Goal: Communication & Community: Answer question/provide support

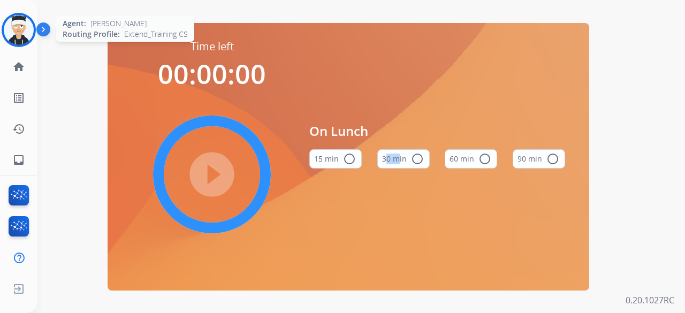
click at [4, 25] on img at bounding box center [19, 30] width 30 height 30
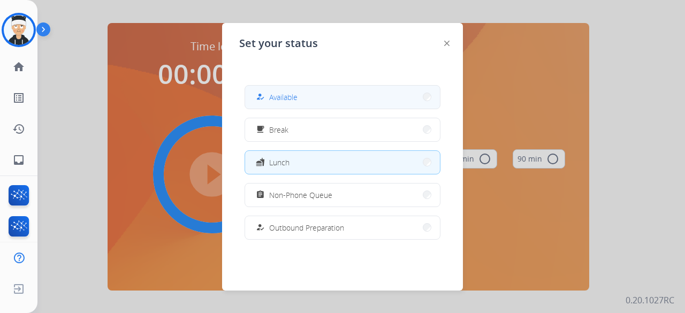
click at [290, 99] on span "Available" at bounding box center [283, 96] width 28 height 11
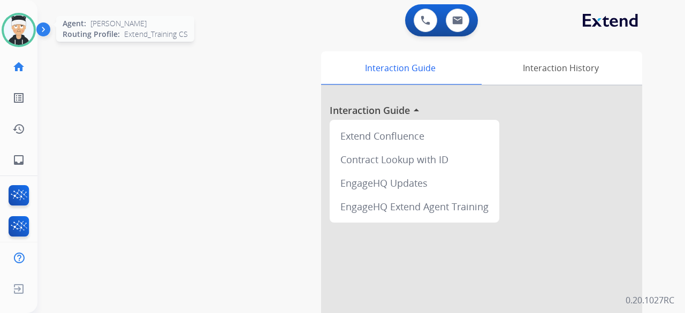
click at [17, 20] on img at bounding box center [19, 30] width 30 height 30
click at [22, 29] on img at bounding box center [19, 30] width 30 height 30
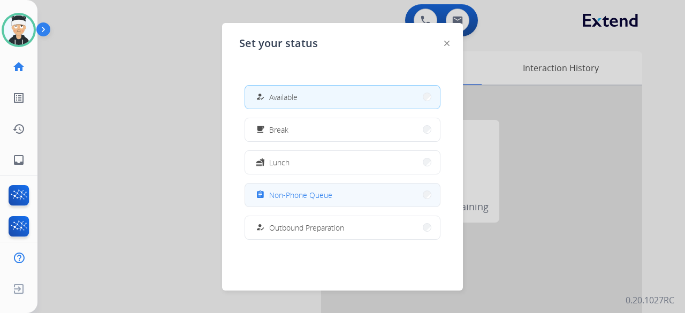
click at [371, 202] on button "assignment Non-Phone Queue" at bounding box center [342, 195] width 195 height 23
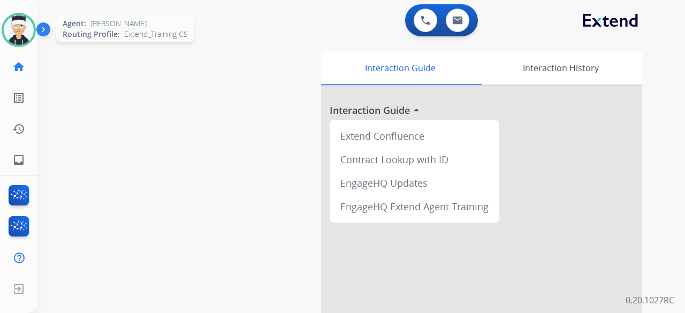
click at [28, 43] on div at bounding box center [19, 30] width 34 height 34
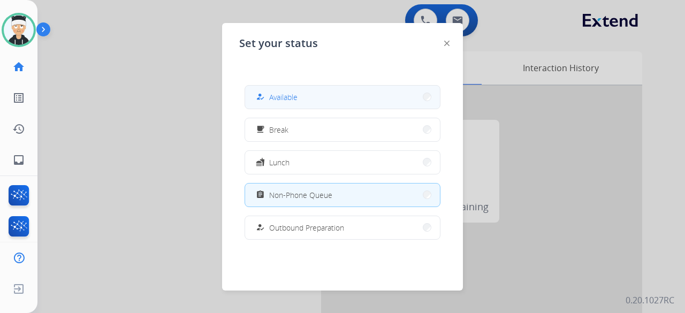
click at [347, 101] on button "how_to_reg Available" at bounding box center [342, 97] width 195 height 23
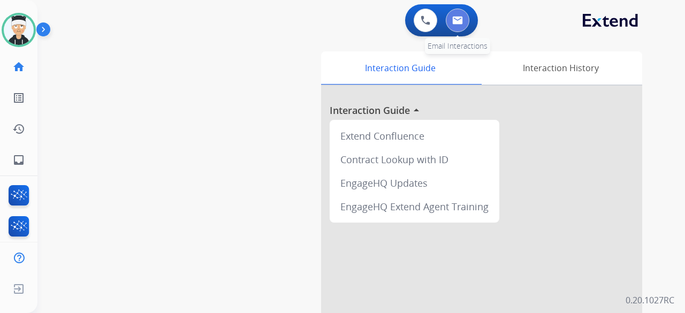
click at [452, 21] on img at bounding box center [457, 20] width 11 height 9
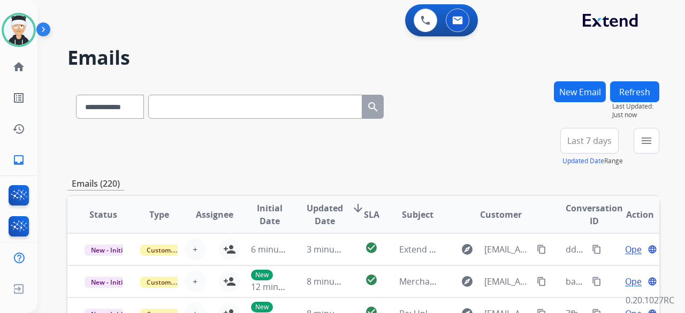
click at [202, 110] on input "text" at bounding box center [255, 107] width 214 height 24
paste input "**********"
type input "**********"
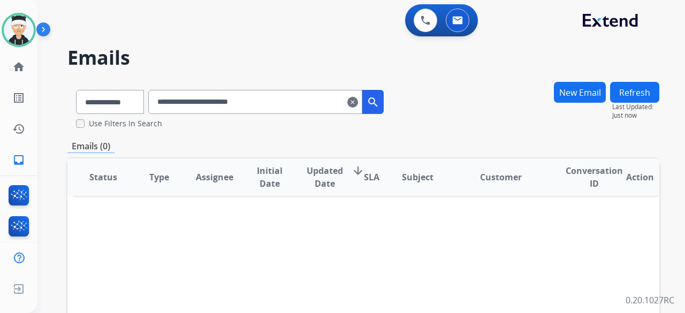
scroll to position [2, 0]
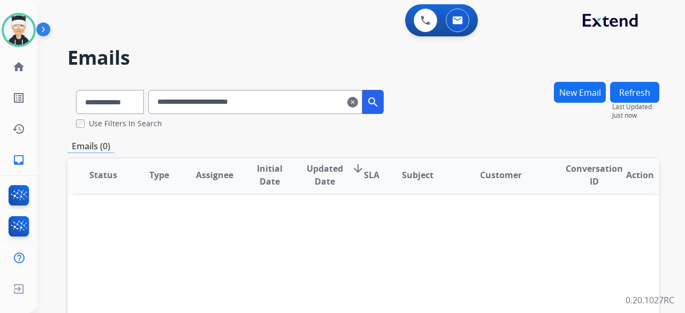
click at [358, 100] on mat-icon "clear" at bounding box center [352, 102] width 11 height 13
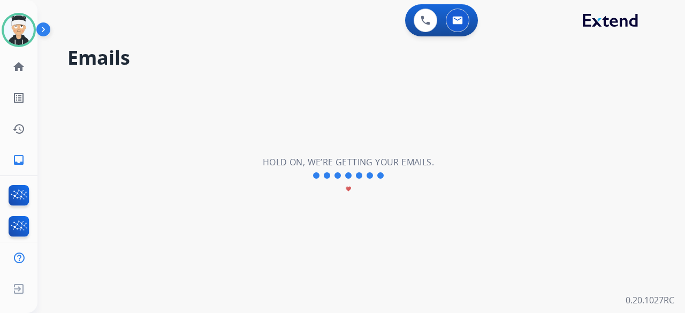
scroll to position [1, 0]
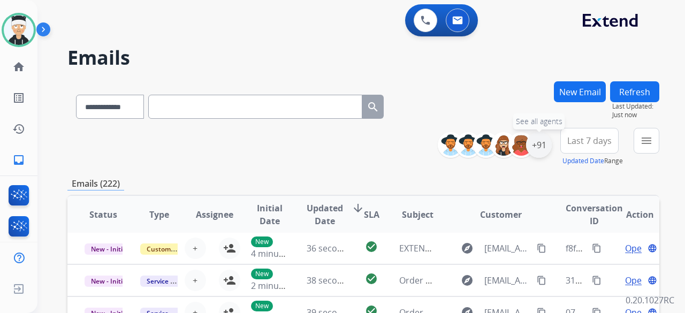
click at [536, 148] on div "+91" at bounding box center [539, 145] width 26 height 26
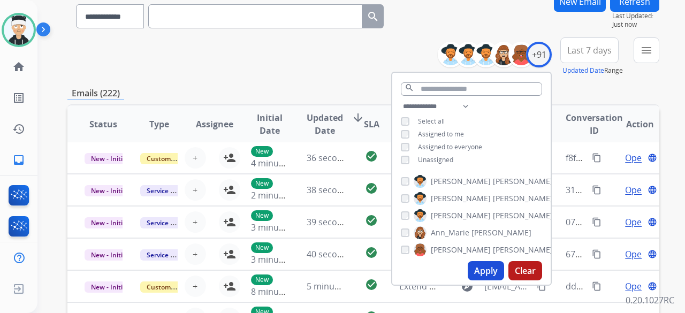
scroll to position [107, 0]
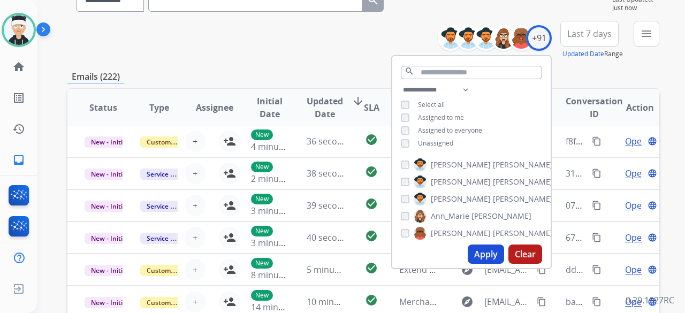
click at [475, 252] on button "Apply" at bounding box center [486, 254] width 36 height 19
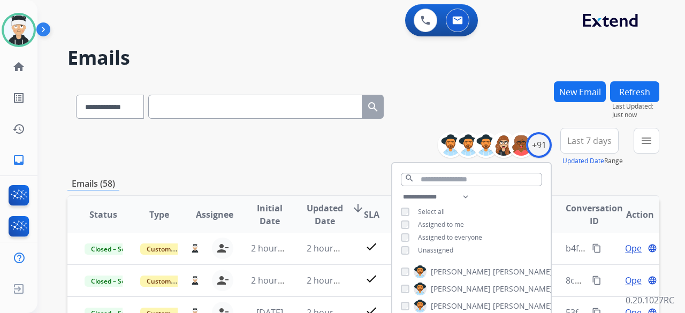
click at [258, 143] on div "**********" at bounding box center [363, 147] width 592 height 39
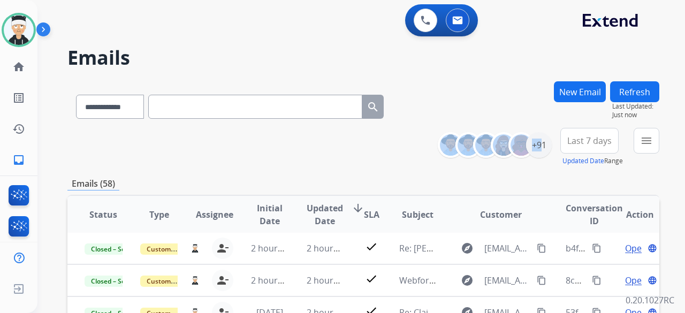
click at [258, 143] on div "**********" at bounding box center [363, 147] width 592 height 39
click at [354, 177] on div "Emails (58)" at bounding box center [363, 183] width 592 height 13
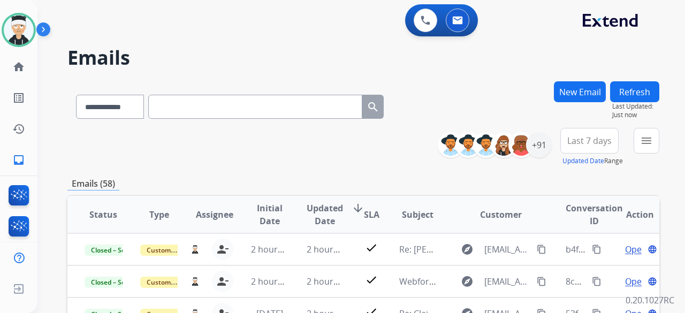
drag, startPoint x: 356, startPoint y: 177, endPoint x: 384, endPoint y: 168, distance: 29.1
click at [537, 150] on div "+91" at bounding box center [539, 145] width 26 height 26
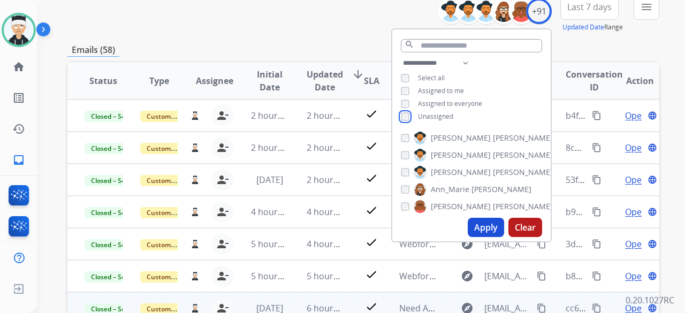
scroll to position [161, 0]
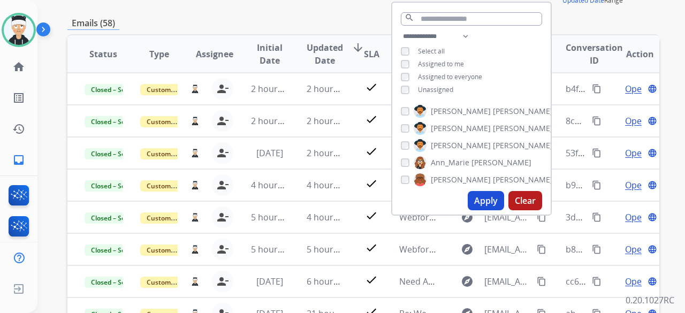
click at [492, 197] on button "Apply" at bounding box center [486, 200] width 36 height 19
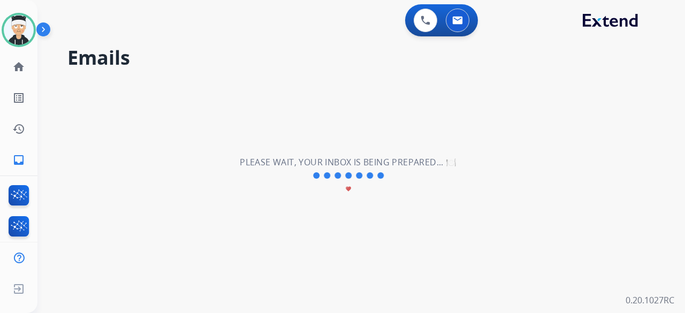
scroll to position [0, 0]
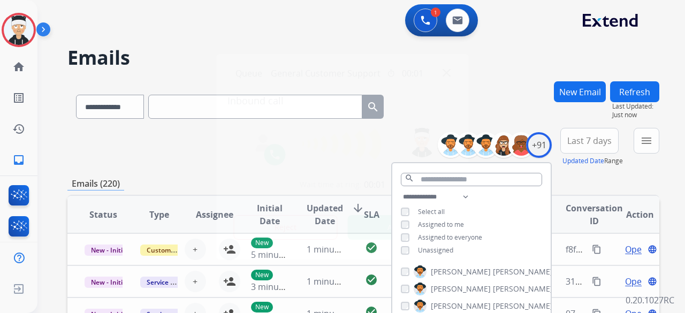
click at [158, 50] on div at bounding box center [342, 156] width 685 height 313
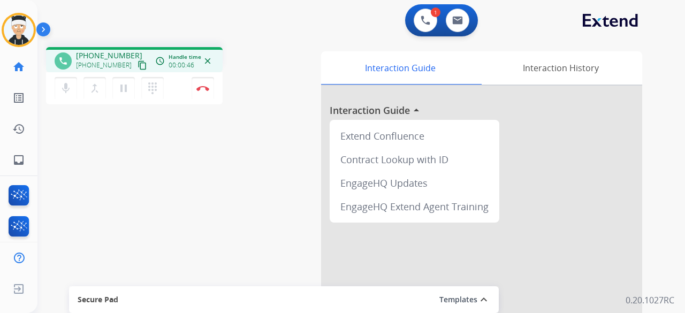
click at [138, 64] on mat-icon "content_copy" at bounding box center [143, 65] width 10 height 10
click at [195, 93] on button "Disconnect" at bounding box center [203, 88] width 22 height 22
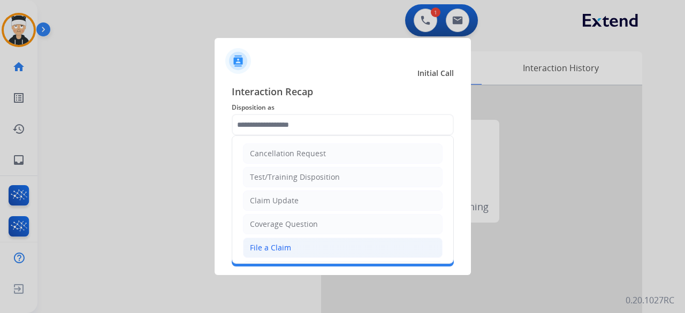
click at [289, 249] on li "File a Claim" at bounding box center [343, 248] width 200 height 20
type input "**********"
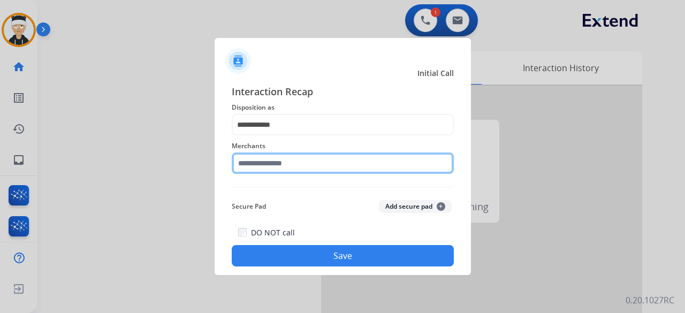
click at [308, 162] on input "text" at bounding box center [343, 162] width 222 height 21
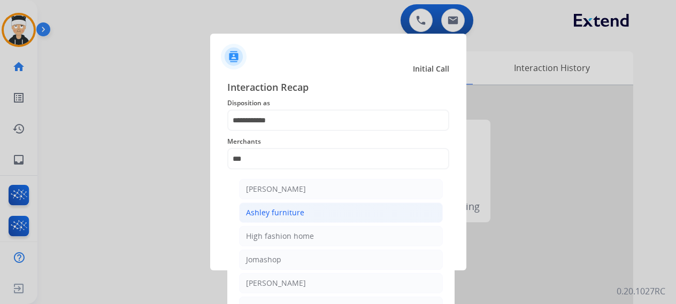
click at [267, 218] on div "Ashley furniture" at bounding box center [275, 213] width 58 height 11
type input "**********"
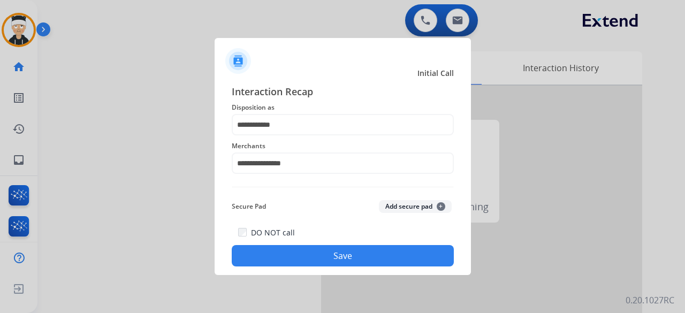
click at [344, 261] on button "Save" at bounding box center [343, 255] width 222 height 21
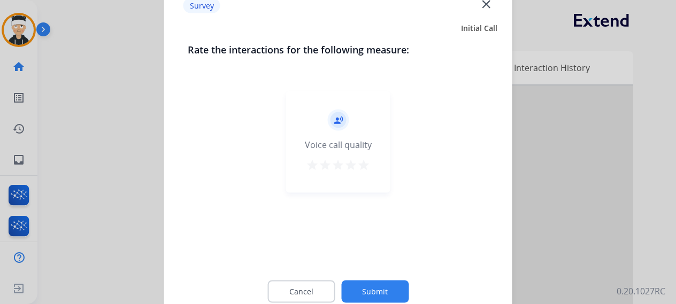
click at [365, 166] on mat-icon "star" at bounding box center [363, 164] width 13 height 13
click at [372, 288] on button "Submit" at bounding box center [374, 291] width 67 height 22
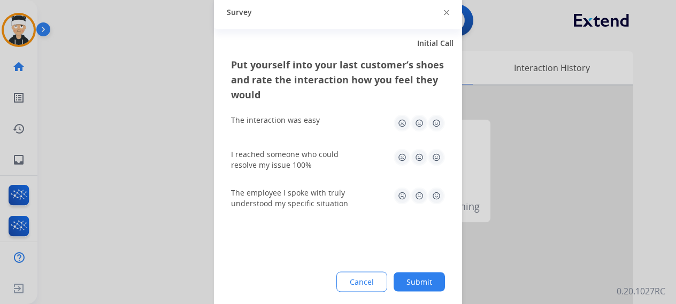
click at [436, 125] on img at bounding box center [436, 122] width 17 height 17
click at [432, 156] on img at bounding box center [436, 157] width 17 height 17
click at [436, 197] on img at bounding box center [436, 195] width 17 height 17
click at [431, 284] on button "Submit" at bounding box center [419, 281] width 51 height 19
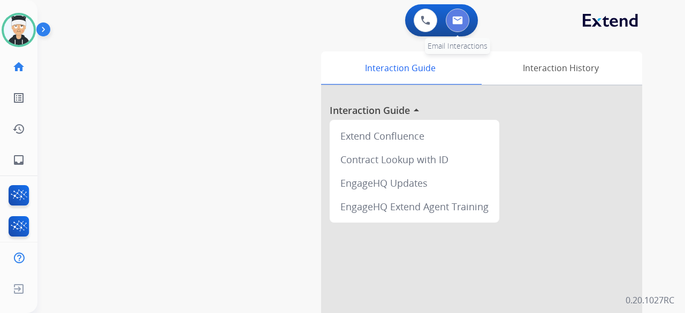
click at [452, 18] on img at bounding box center [457, 20] width 11 height 9
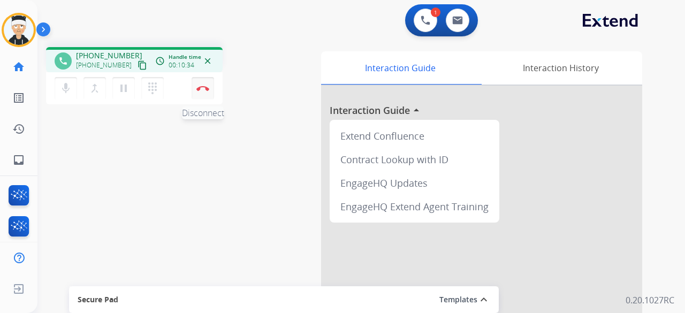
click at [204, 94] on button "Disconnect" at bounding box center [203, 88] width 22 height 22
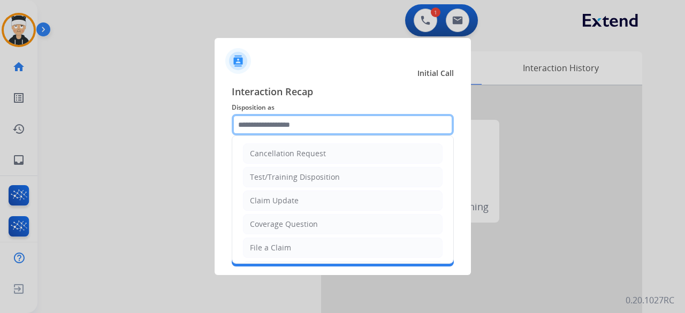
click at [361, 129] on input "text" at bounding box center [343, 124] width 222 height 21
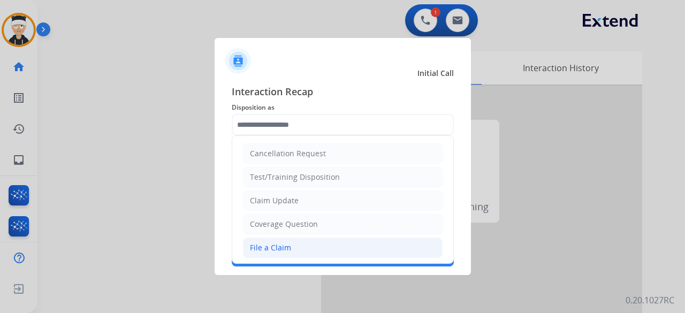
click at [319, 245] on li "File a Claim" at bounding box center [343, 248] width 200 height 20
type input "**********"
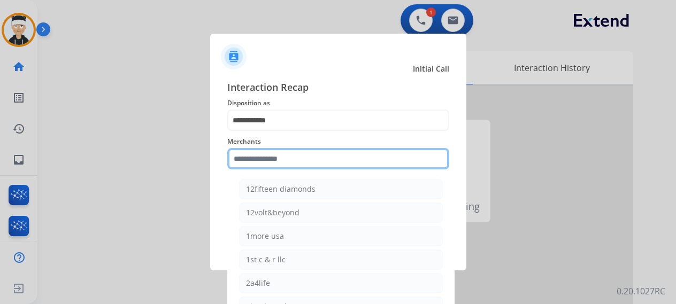
click at [312, 164] on input "text" at bounding box center [338, 158] width 222 height 21
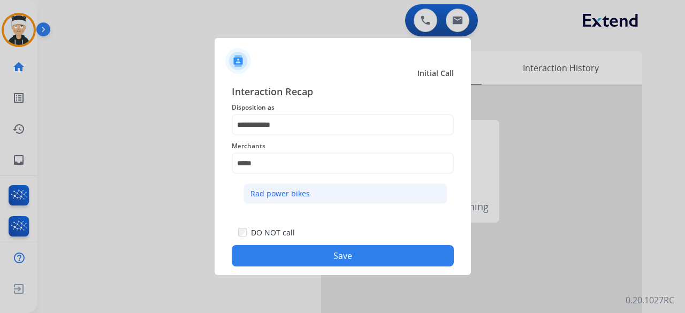
click at [309, 196] on li "Rad power bikes" at bounding box center [345, 194] width 204 height 20
type input "**********"
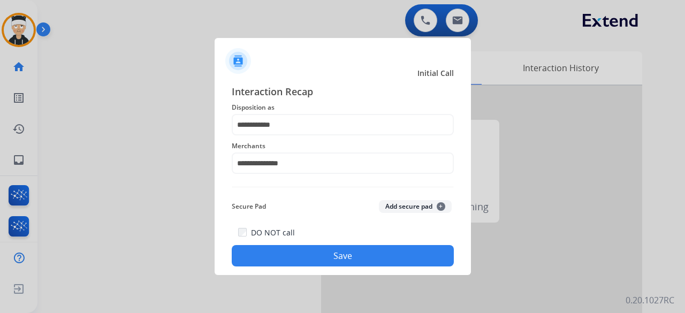
click at [346, 262] on button "Save" at bounding box center [343, 255] width 222 height 21
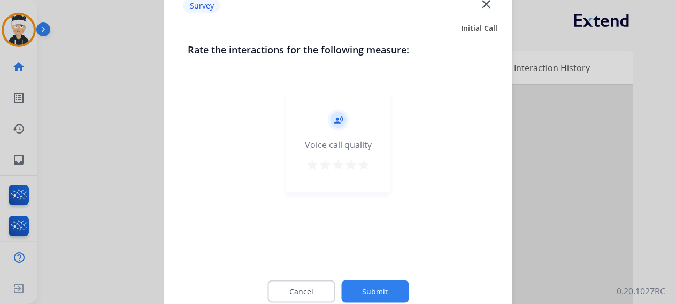
click at [365, 166] on mat-icon "star" at bounding box center [363, 164] width 13 height 13
click at [388, 292] on button "Submit" at bounding box center [374, 291] width 67 height 22
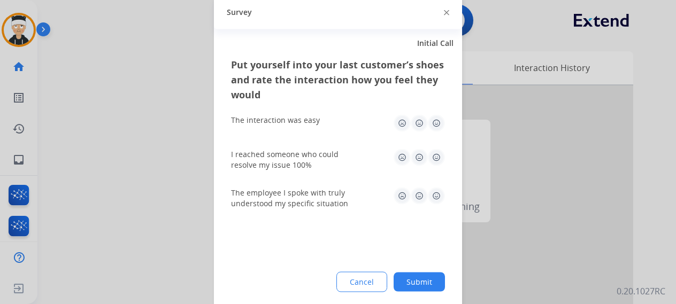
click at [437, 123] on img at bounding box center [436, 122] width 17 height 17
click at [438, 158] on img at bounding box center [436, 157] width 17 height 17
click at [434, 200] on img at bounding box center [436, 195] width 17 height 17
click at [419, 286] on button "Submit" at bounding box center [419, 281] width 51 height 19
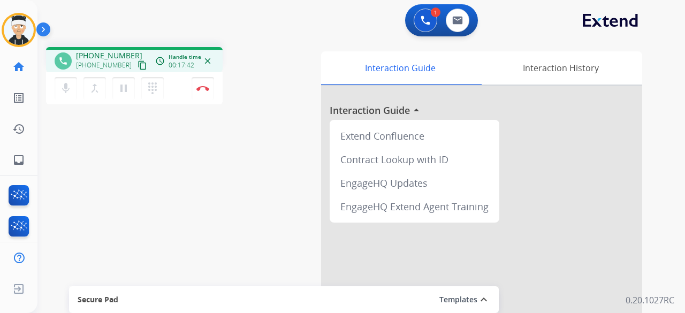
click at [205, 190] on div "phone +17166286366 +17166286366 content_copy access_time Call metrics Queue 00:…" at bounding box center [348, 262] width 622 height 446
click at [170, 188] on div "phone +17166286366 +17166286366 content_copy access_time Call metrics Queue 00:…" at bounding box center [348, 262] width 622 height 446
click at [201, 94] on button "Disconnect" at bounding box center [203, 88] width 22 height 22
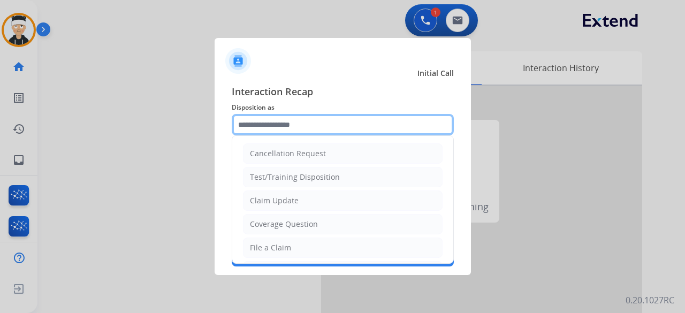
click at [377, 126] on input "text" at bounding box center [343, 124] width 222 height 21
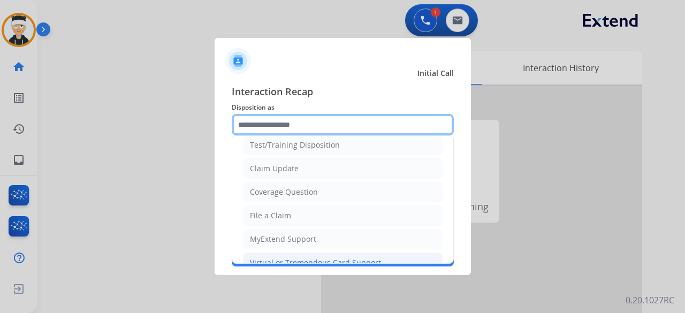
scroll to position [54, 0]
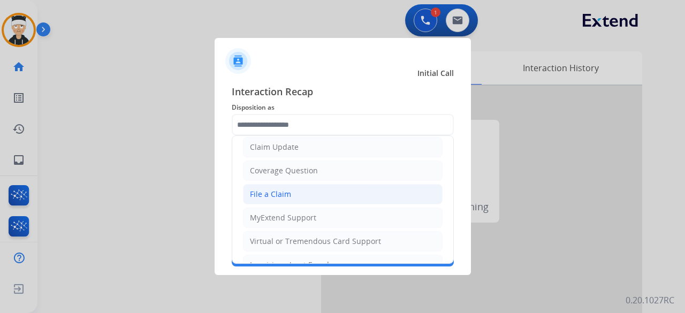
click at [318, 185] on li "File a Claim" at bounding box center [343, 194] width 200 height 20
type input "**********"
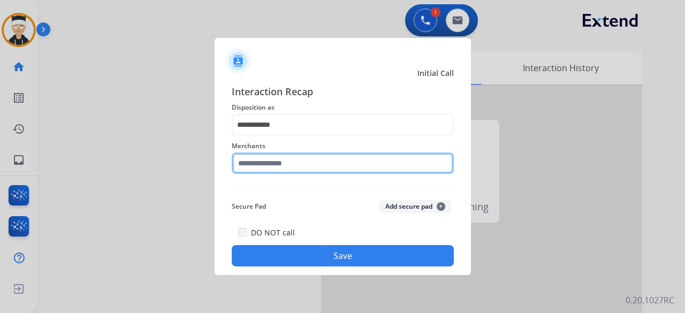
click at [313, 161] on input "text" at bounding box center [343, 162] width 222 height 21
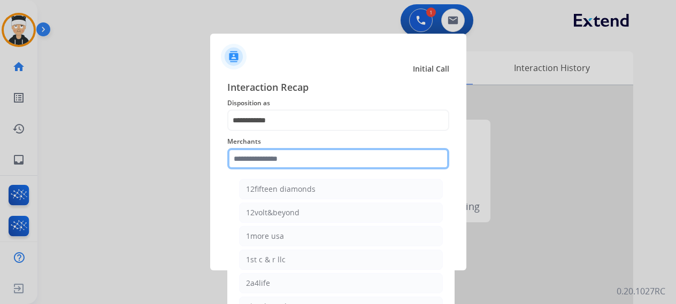
type input "*"
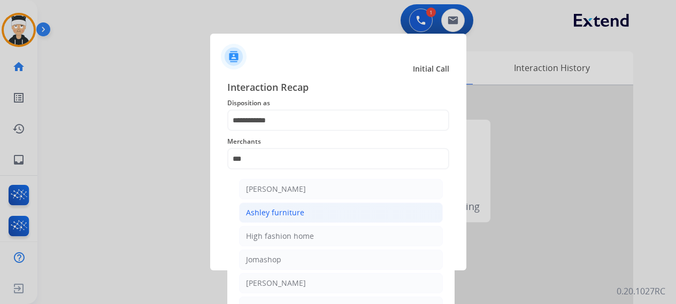
click at [294, 207] on li "Ashley furniture" at bounding box center [341, 213] width 204 height 20
type input "**********"
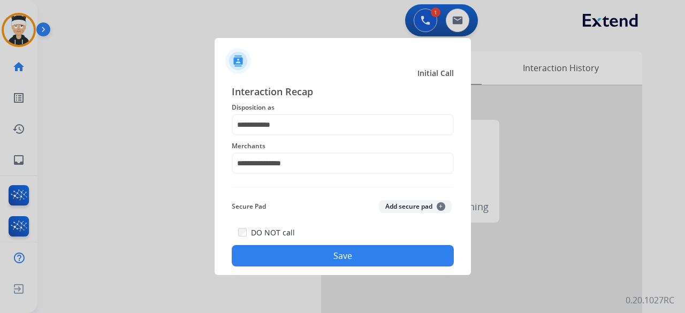
click at [313, 253] on button "Save" at bounding box center [343, 255] width 222 height 21
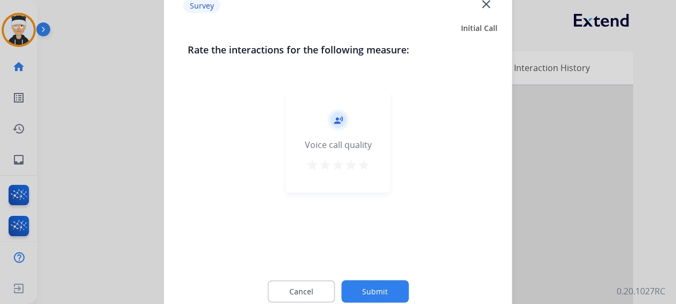
click at [358, 163] on mat-icon "star" at bounding box center [363, 164] width 13 height 13
click at [379, 279] on div "Cancel Submit" at bounding box center [338, 292] width 301 height 48
click at [389, 293] on button "Submit" at bounding box center [374, 291] width 67 height 22
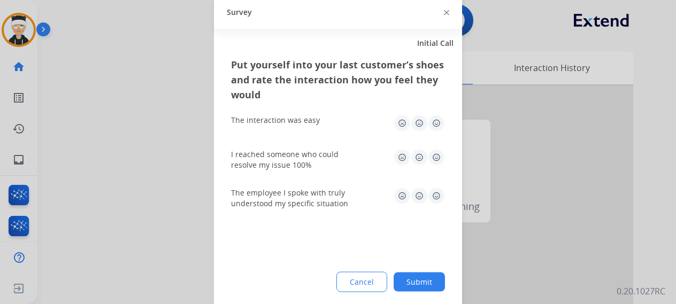
click at [439, 123] on img at bounding box center [436, 122] width 17 height 17
click at [438, 159] on img at bounding box center [436, 157] width 17 height 17
click at [433, 198] on img at bounding box center [436, 195] width 17 height 17
click at [427, 290] on button "Submit" at bounding box center [419, 281] width 51 height 19
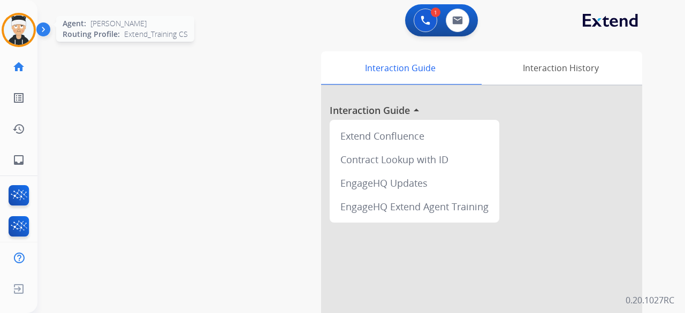
click at [28, 20] on img at bounding box center [19, 30] width 30 height 30
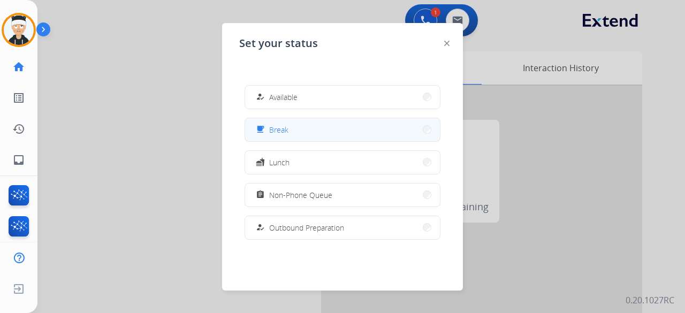
click at [299, 135] on button "free_breakfast Break" at bounding box center [342, 129] width 195 height 23
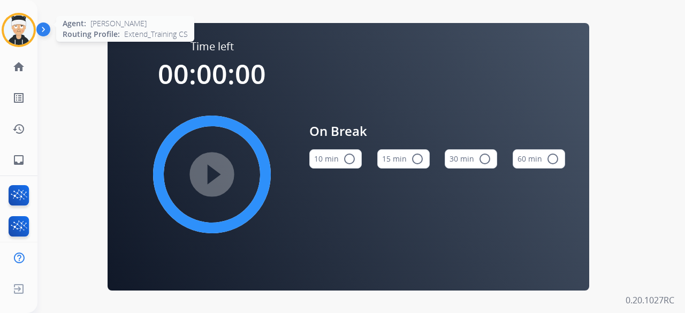
click at [19, 37] on img at bounding box center [19, 30] width 30 height 30
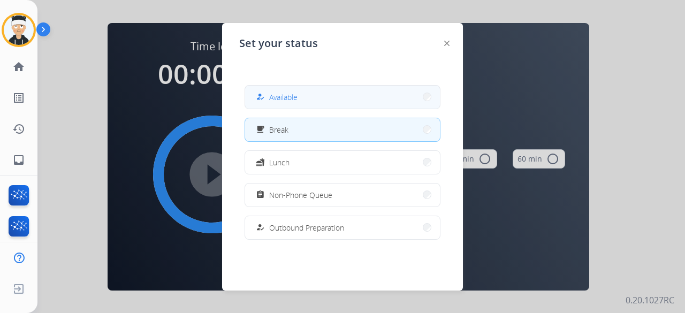
click at [364, 89] on button "how_to_reg Available" at bounding box center [342, 97] width 195 height 23
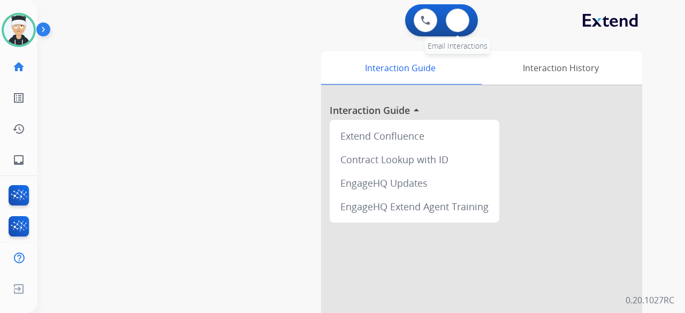
click at [442, 22] on div "0 Email Interactions" at bounding box center [457, 21] width 32 height 24
click at [460, 24] on img at bounding box center [457, 20] width 11 height 9
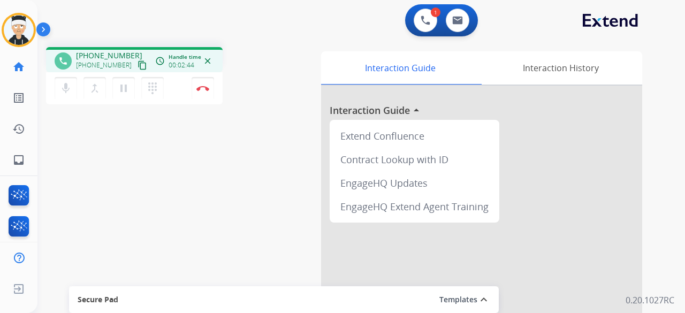
drag, startPoint x: 259, startPoint y: 94, endPoint x: 209, endPoint y: 27, distance: 83.3
click at [259, 94] on div "phone +16412200659 +16412200659 content_copy access_time Call metrics Queue 00:…" at bounding box center [174, 77] width 256 height 60
click at [258, 94] on div "phone +16412200659 +16412200659 content_copy access_time Call metrics Queue 00:…" at bounding box center [174, 77] width 256 height 60
click at [200, 25] on div "1 Voice Interactions 0 Email Interactions" at bounding box center [354, 21] width 609 height 34
click at [235, 23] on div "1 Voice Interactions 0 Email Interactions" at bounding box center [354, 21] width 609 height 34
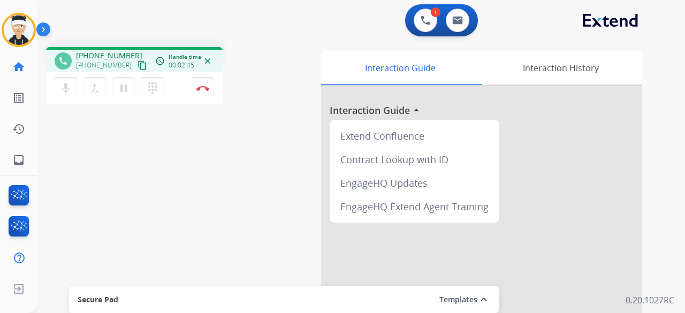
click at [235, 23] on div "1 Voice Interactions 0 Email Interactions" at bounding box center [354, 21] width 609 height 34
click at [241, 28] on div "1 Voice Interactions 0 Email Interactions" at bounding box center [354, 21] width 609 height 34
click at [293, 49] on div "phone +16412200659 +16412200659 content_copy access_time Call metrics Queue 00:…" at bounding box center [174, 77] width 256 height 60
click at [263, 43] on div "phone +16412200659 +16412200659 content_copy access_time Call metrics Queue 00:…" at bounding box center [348, 262] width 622 height 446
click at [277, 68] on div "phone +16412200659 +16412200659 content_copy access_time Call metrics Queue 00:…" at bounding box center [174, 77] width 256 height 60
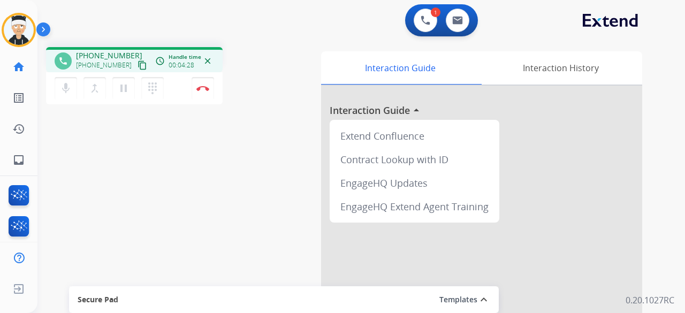
click at [200, 73] on div "mic Mute merge_type Bridge pause Hold dialpad Dialpad Disconnect" at bounding box center [134, 88] width 177 height 32
click at [196, 91] on button "Disconnect" at bounding box center [203, 88] width 22 height 22
click at [201, 88] on img at bounding box center [202, 88] width 13 height 5
click at [207, 82] on button "Disconnect" at bounding box center [203, 88] width 22 height 22
click at [205, 86] on img at bounding box center [202, 88] width 13 height 5
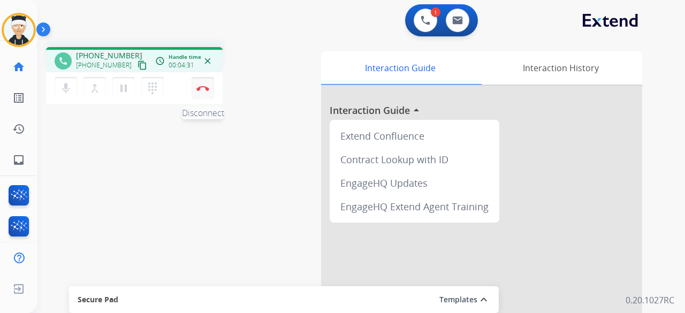
click at [205, 86] on img at bounding box center [202, 88] width 13 height 5
click at [202, 94] on button "Disconnect" at bounding box center [203, 88] width 22 height 22
click at [200, 83] on button "Disconnect" at bounding box center [203, 88] width 22 height 22
click at [259, 125] on div "phone +16412200659 +16412200659 content_copy access_time Call metrics Queue 00:…" at bounding box center [348, 262] width 622 height 446
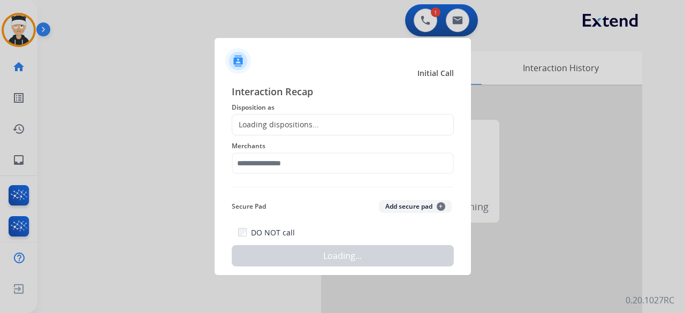
drag, startPoint x: 203, startPoint y: 86, endPoint x: 327, endPoint y: 149, distance: 139.3
click at [202, 89] on div at bounding box center [342, 156] width 685 height 313
click at [202, 91] on div at bounding box center [342, 156] width 685 height 313
click at [307, 120] on div "Loading dispositions..." at bounding box center [275, 124] width 87 height 11
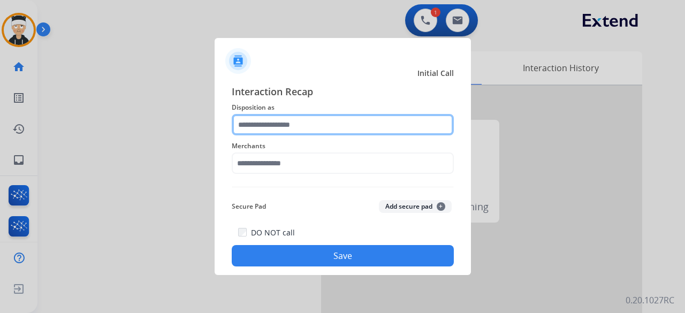
click at [302, 116] on input "text" at bounding box center [343, 124] width 222 height 21
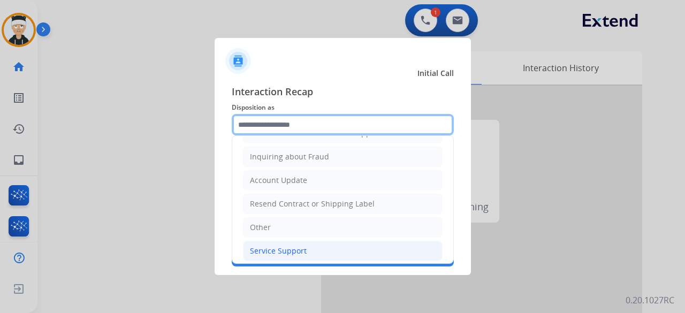
scroll to position [162, 0]
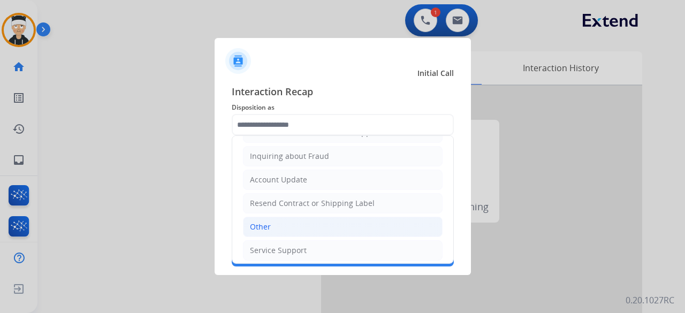
click at [322, 220] on li "Other" at bounding box center [343, 227] width 200 height 20
click at [322, 220] on div "Interaction Recap Disposition as Cancellation Request Test/Training Disposition…" at bounding box center [343, 175] width 222 height 182
type input "*****"
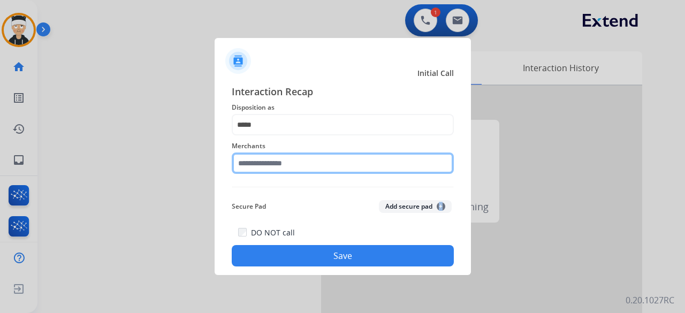
click at [339, 169] on input "text" at bounding box center [343, 162] width 222 height 21
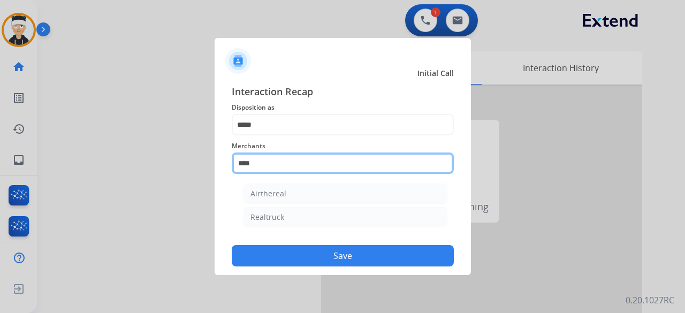
type input "****"
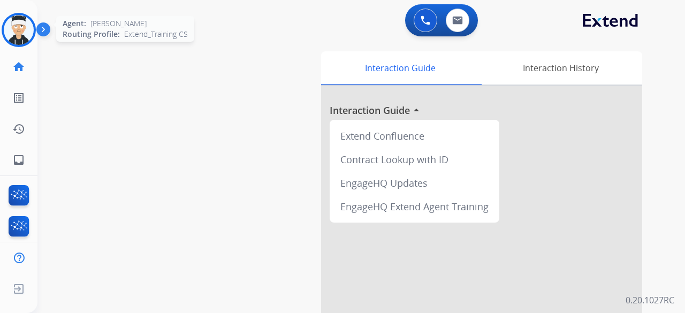
click at [20, 36] on img at bounding box center [19, 30] width 30 height 30
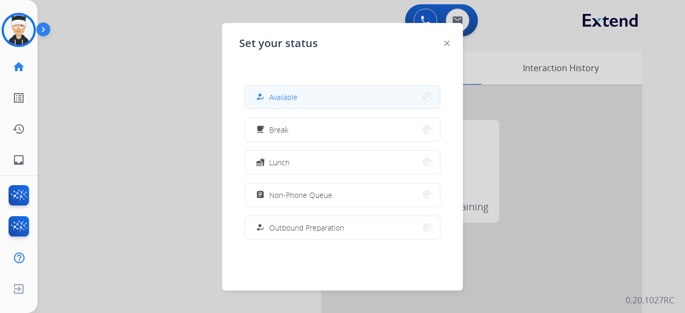
click at [304, 102] on button "how_to_reg Available" at bounding box center [342, 97] width 195 height 23
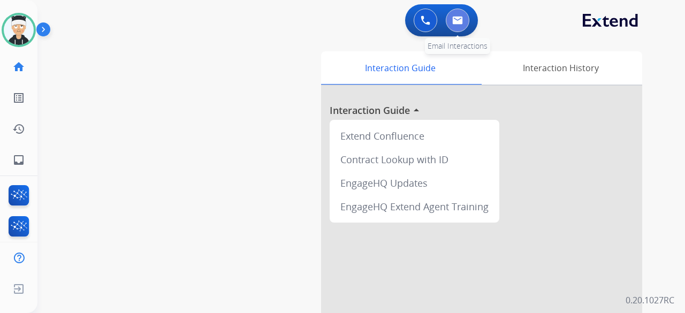
click at [453, 24] on img at bounding box center [457, 20] width 11 height 9
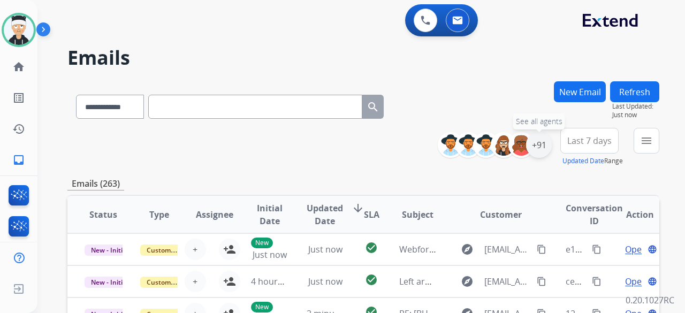
click at [534, 141] on div "+91" at bounding box center [539, 145] width 26 height 26
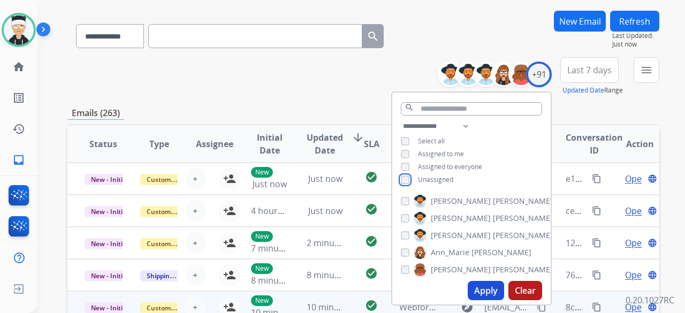
scroll to position [161, 0]
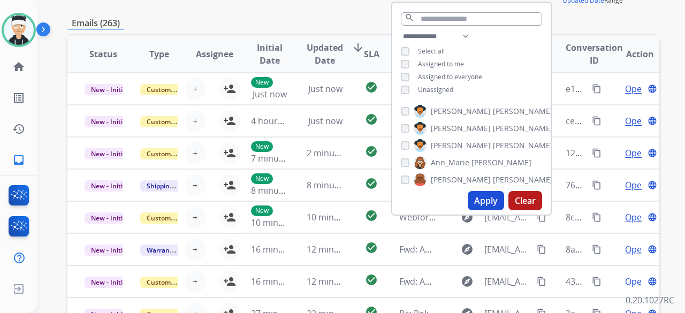
click at [469, 201] on button "Apply" at bounding box center [486, 200] width 36 height 19
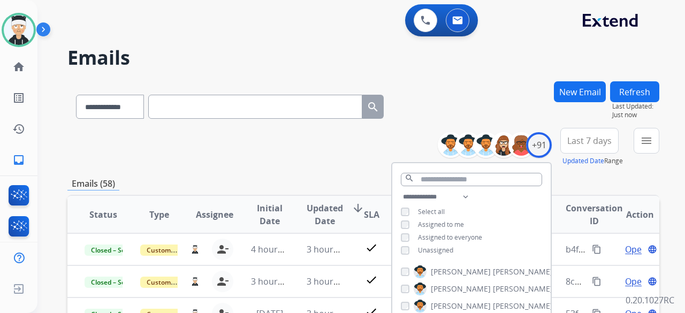
click at [285, 140] on div "**********" at bounding box center [363, 147] width 592 height 39
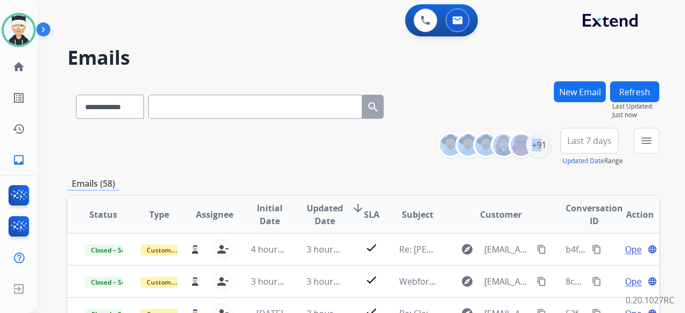
click at [285, 140] on div "**********" at bounding box center [363, 147] width 592 height 39
click at [539, 142] on div "+91" at bounding box center [539, 145] width 26 height 26
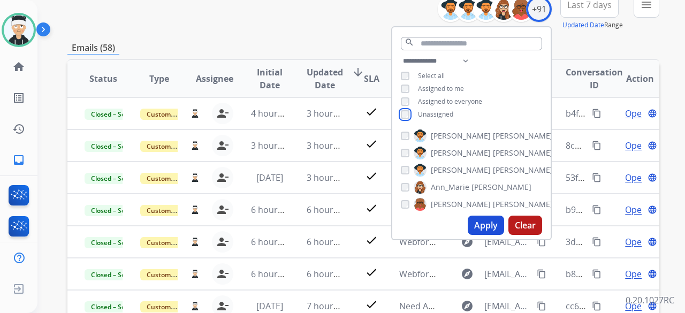
scroll to position [161, 0]
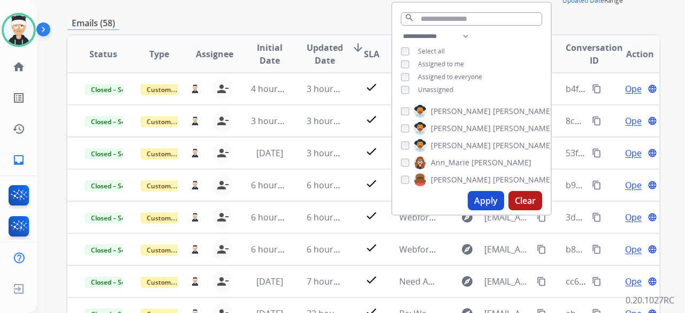
click at [487, 206] on button "Apply" at bounding box center [486, 200] width 36 height 19
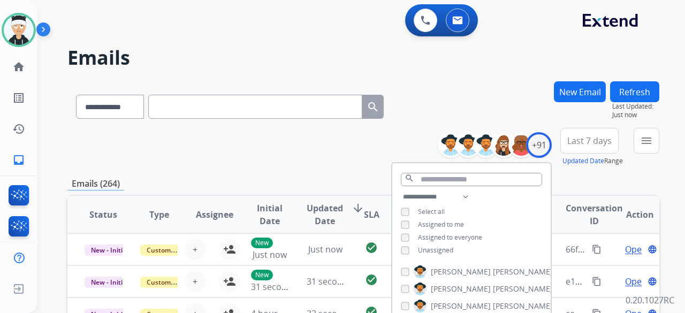
click at [253, 149] on div "**********" at bounding box center [363, 147] width 592 height 39
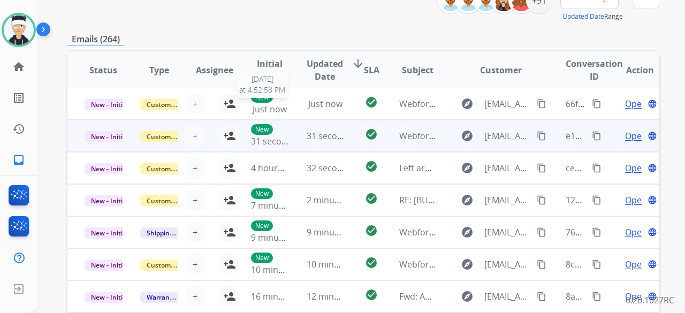
scroll to position [161, 0]
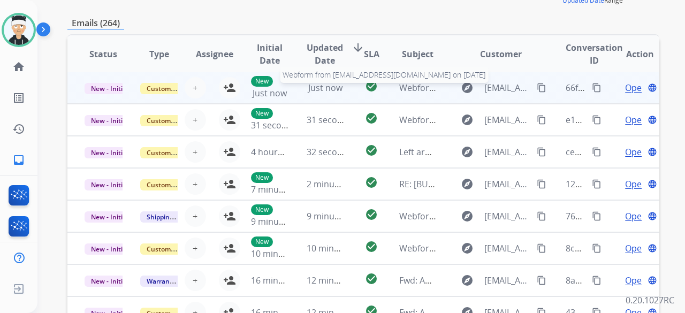
click at [406, 86] on span "Webform from [EMAIL_ADDRESS][DOMAIN_NAME] on [DATE]" at bounding box center [520, 88] width 242 height 12
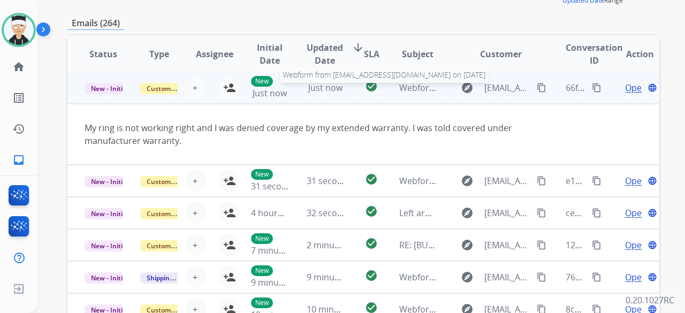
scroll to position [0, 0]
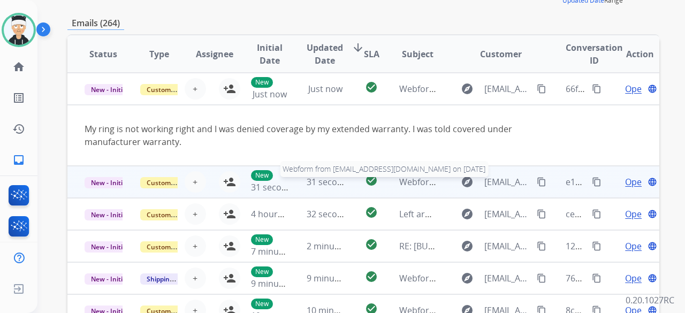
click at [419, 186] on span "Webform from [EMAIL_ADDRESS][DOMAIN_NAME] on [DATE]" at bounding box center [520, 182] width 242 height 12
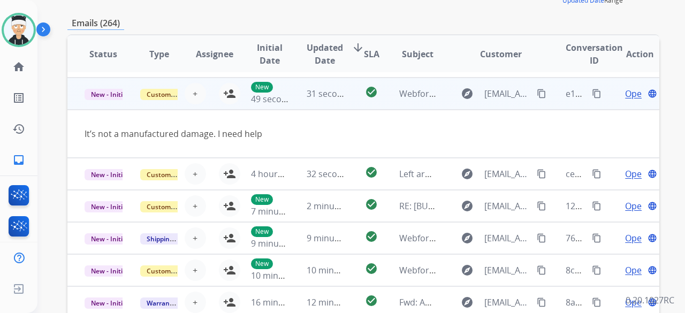
scroll to position [32, 0]
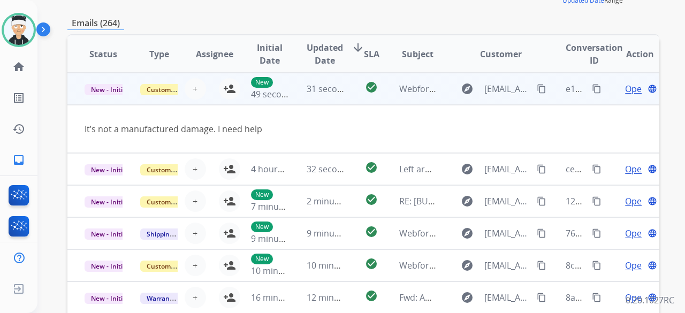
click at [537, 89] on mat-icon "content_copy" at bounding box center [542, 89] width 10 height 10
click at [228, 86] on mat-icon "person_add" at bounding box center [229, 88] width 13 height 13
click at [629, 88] on span "Open" at bounding box center [636, 88] width 22 height 13
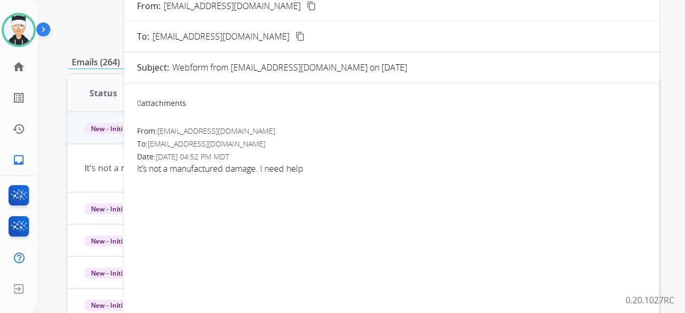
scroll to position [54, 0]
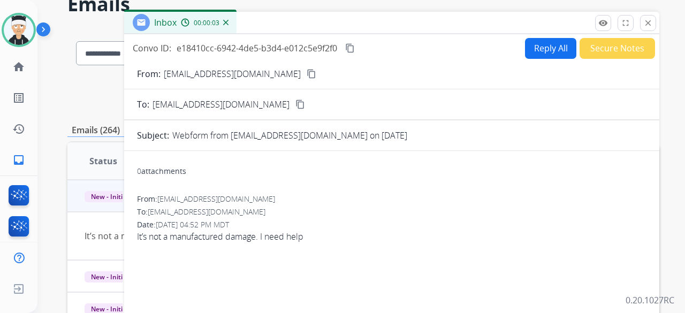
click at [526, 45] on button "Reply All" at bounding box center [550, 48] width 51 height 21
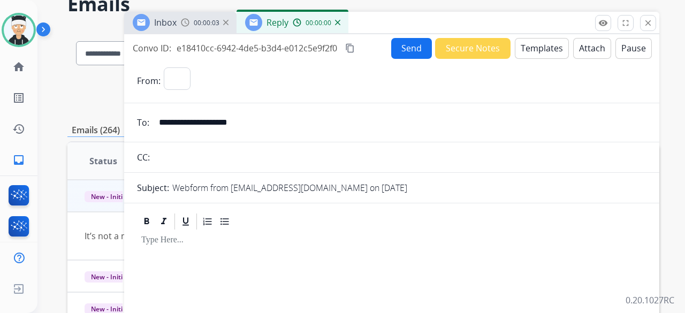
select select "**********"
click at [528, 53] on button "Templates" at bounding box center [542, 48] width 54 height 21
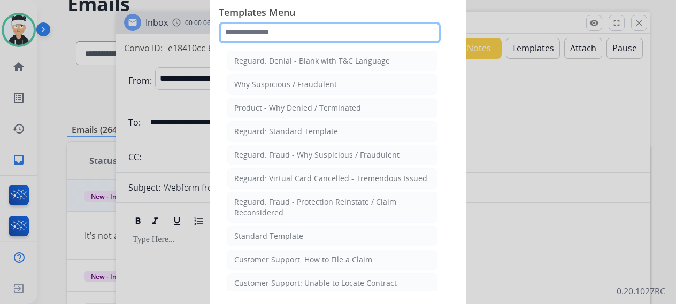
click at [304, 41] on input "text" at bounding box center [330, 32] width 222 height 21
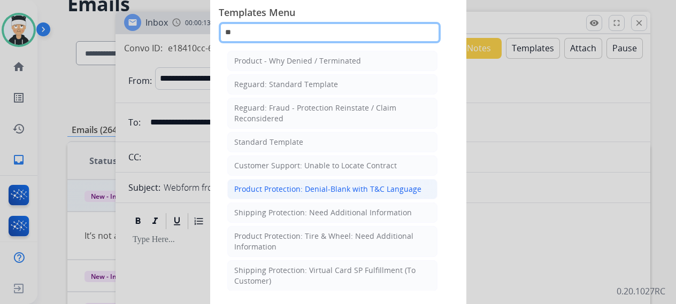
type input "**"
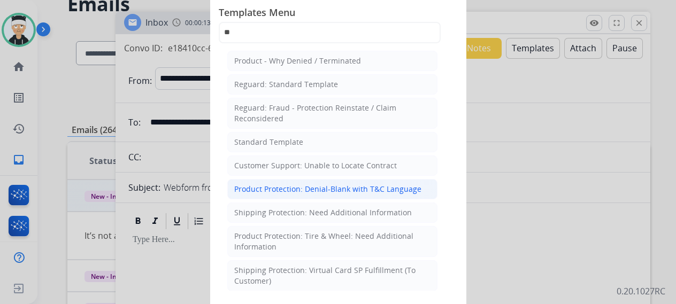
click at [345, 185] on div "Product Protection: Denial-Blank with T&C Language" at bounding box center [327, 189] width 187 height 11
click at [345, 185] on p "Webform from [EMAIL_ADDRESS][DOMAIN_NAME] on [DATE]" at bounding box center [281, 187] width 235 height 13
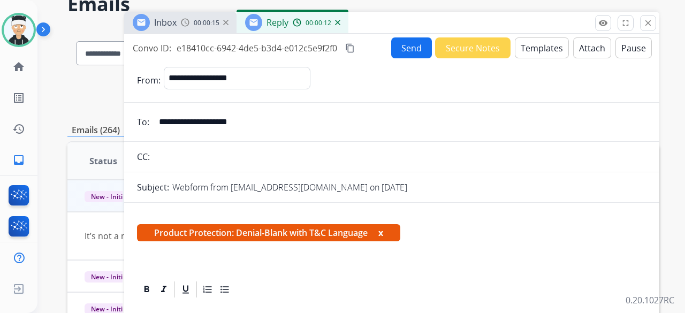
click at [513, 226] on div "Product Protection: Denial-Blank with T&C Language x" at bounding box center [391, 237] width 509 height 26
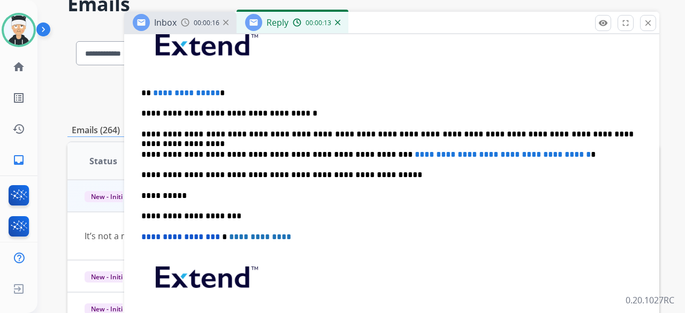
scroll to position [286, 0]
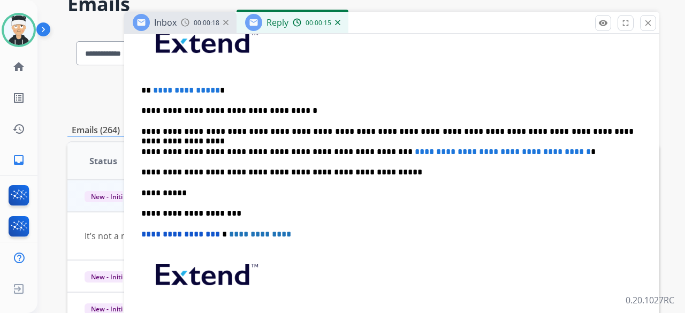
click at [569, 150] on span "**********" at bounding box center [503, 152] width 176 height 8
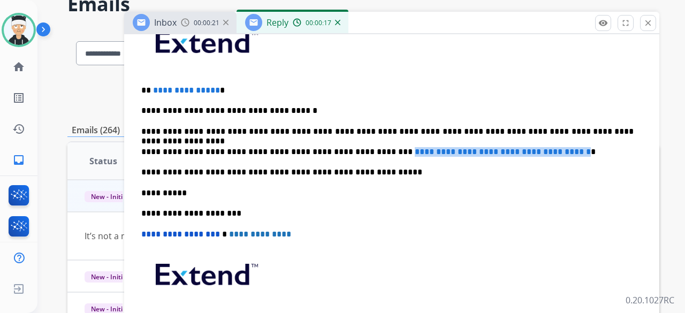
drag, startPoint x: 570, startPoint y: 150, endPoint x: 360, endPoint y: 148, distance: 210.3
click at [415, 148] on span "**********" at bounding box center [503, 152] width 176 height 8
drag, startPoint x: 569, startPoint y: 148, endPoint x: 360, endPoint y: 148, distance: 209.2
click at [415, 148] on span "**********" at bounding box center [503, 152] width 176 height 8
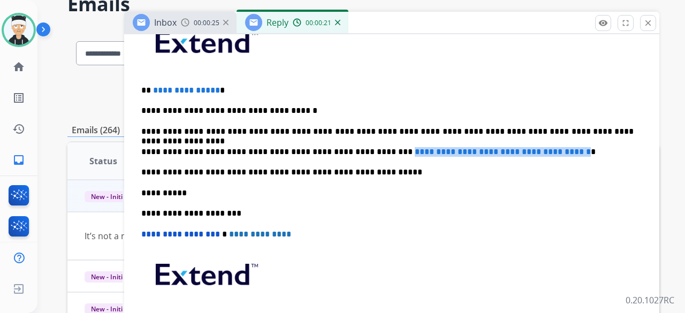
click at [415, 148] on span "**********" at bounding box center [503, 152] width 176 height 8
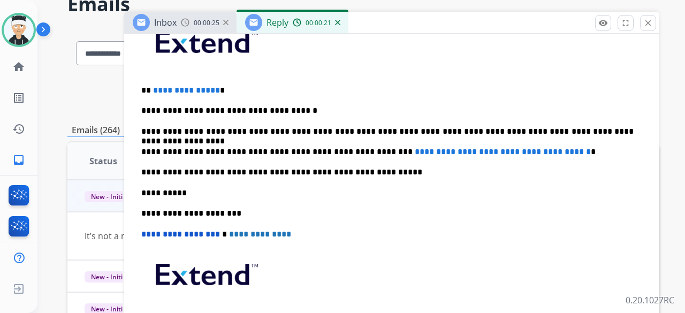
click at [415, 148] on span "**********" at bounding box center [503, 152] width 176 height 8
click at [464, 162] on div "**********" at bounding box center [391, 192] width 509 height 358
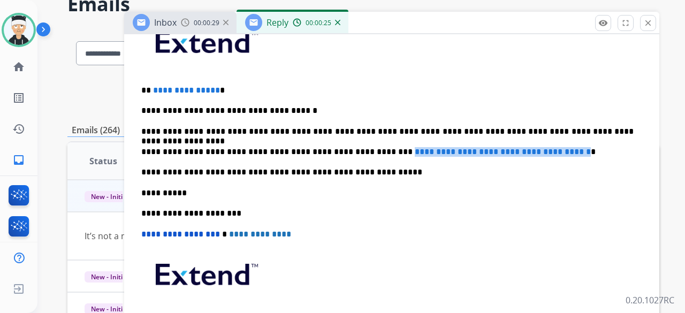
drag, startPoint x: 570, startPoint y: 148, endPoint x: 360, endPoint y: 142, distance: 209.8
click at [360, 142] on div "**********" at bounding box center [391, 192] width 509 height 358
drag, startPoint x: 569, startPoint y: 155, endPoint x: 360, endPoint y: 147, distance: 209.9
click at [360, 147] on p "**********" at bounding box center [387, 152] width 492 height 10
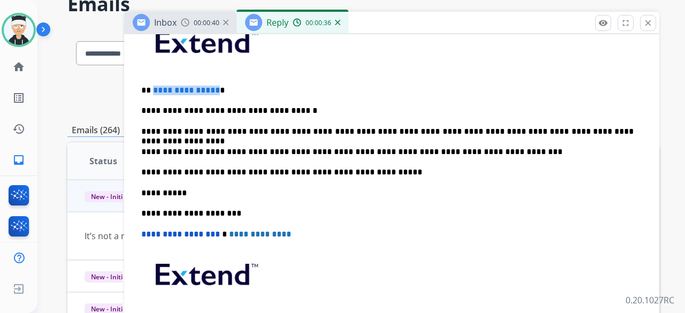
drag, startPoint x: 212, startPoint y: 91, endPoint x: 152, endPoint y: 94, distance: 60.0
click at [152, 94] on p "**********" at bounding box center [387, 91] width 492 height 10
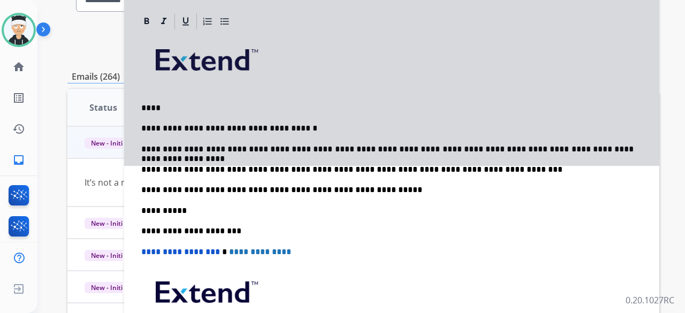
scroll to position [72, 0]
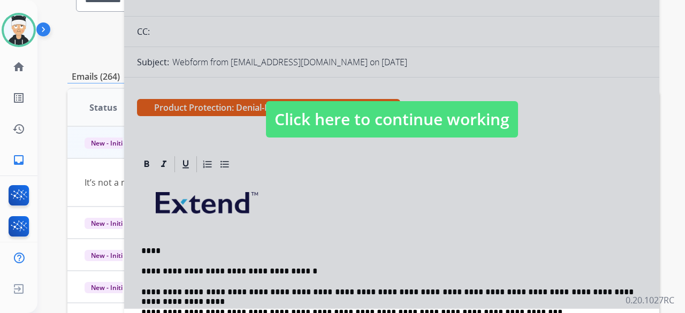
click at [351, 112] on span "Click here to continue working" at bounding box center [392, 119] width 252 height 36
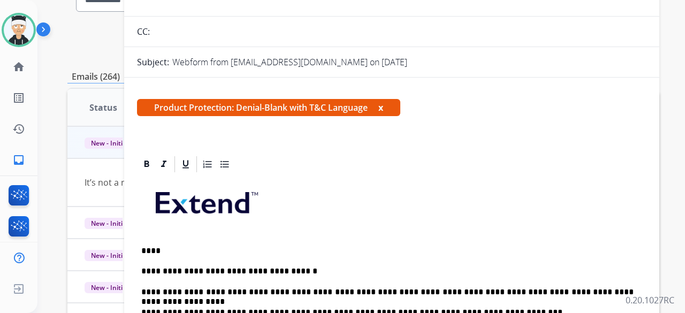
click at [351, 112] on span "Product Protection: Denial-Blank with T&C Language x" at bounding box center [268, 107] width 263 height 17
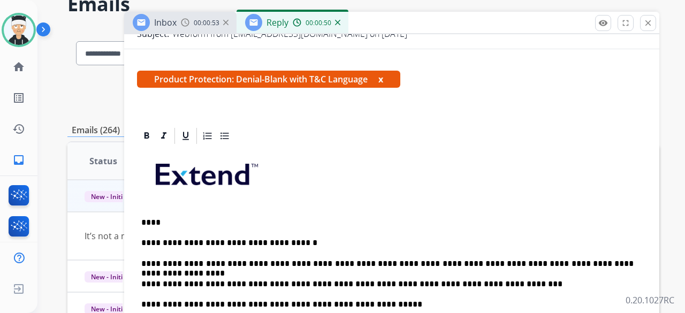
scroll to position [214, 0]
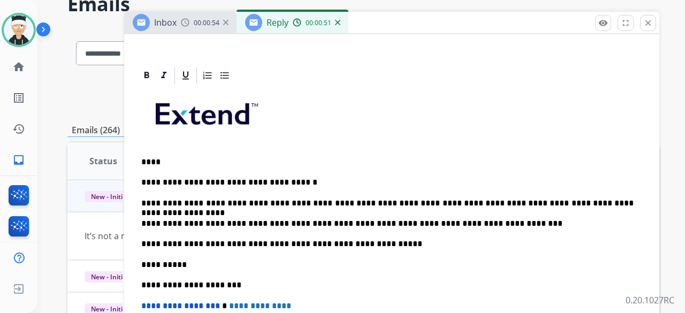
click at [151, 164] on p "****" at bounding box center [387, 162] width 492 height 10
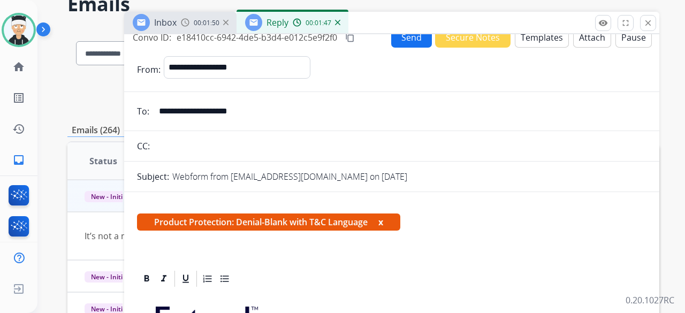
scroll to position [0, 0]
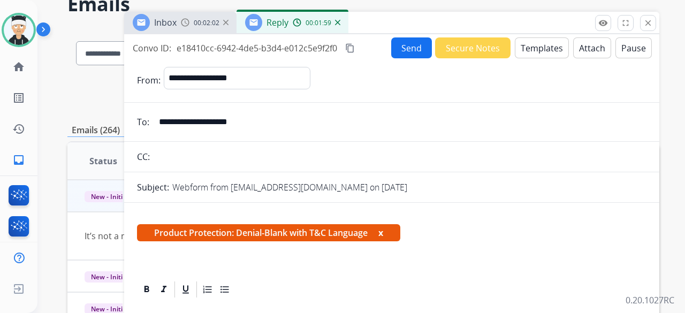
click at [581, 42] on button "Attach" at bounding box center [592, 47] width 38 height 21
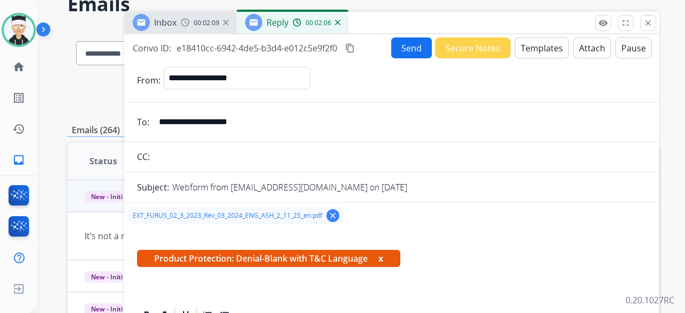
click at [401, 40] on button "Send" at bounding box center [411, 47] width 41 height 21
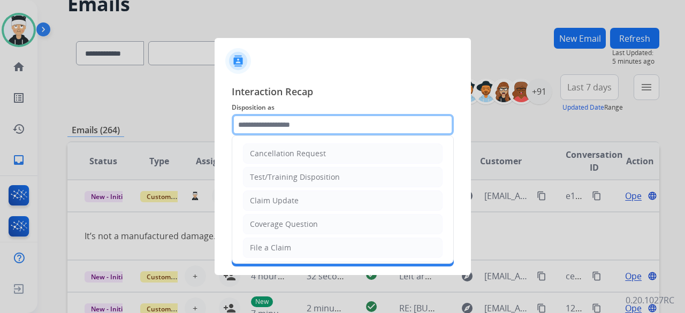
click at [297, 124] on input "text" at bounding box center [343, 124] width 222 height 21
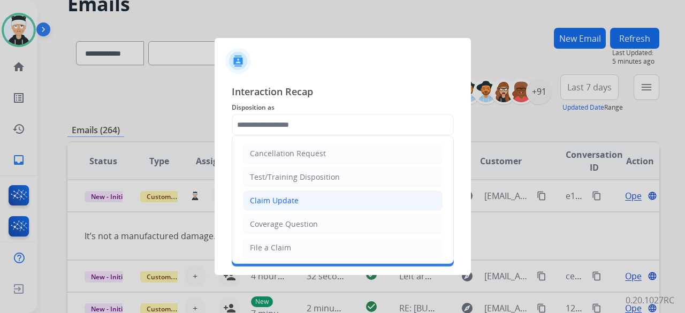
click at [318, 197] on li "Claim Update" at bounding box center [343, 200] width 200 height 20
type input "**********"
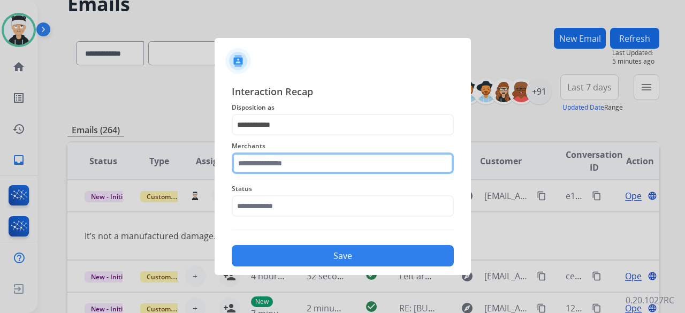
click at [318, 163] on input "text" at bounding box center [343, 162] width 222 height 21
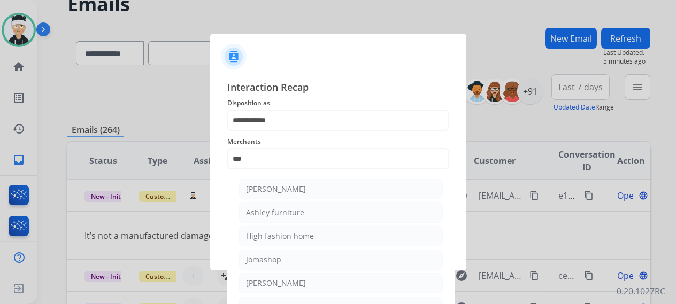
click at [294, 212] on div "Ashley furniture" at bounding box center [275, 213] width 58 height 11
type input "**********"
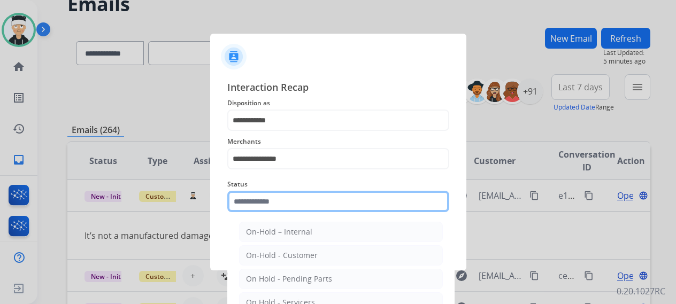
click at [294, 212] on input "text" at bounding box center [338, 201] width 222 height 21
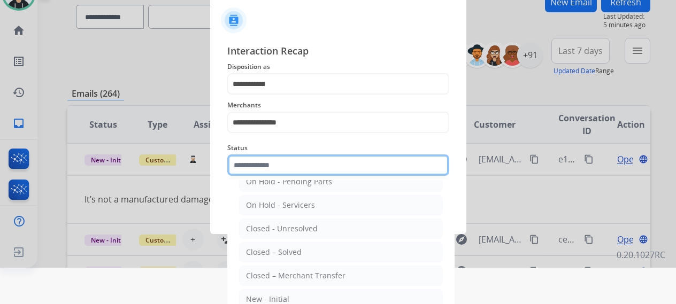
scroll to position [54, 0]
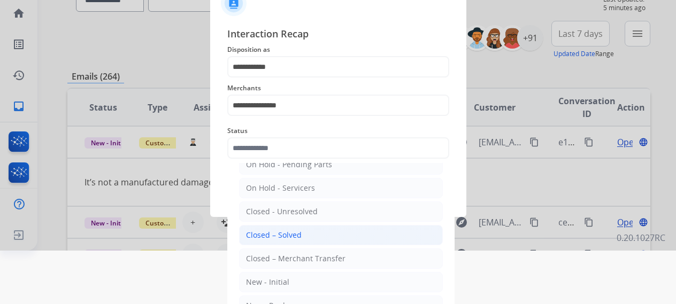
click at [303, 234] on li "Closed – Solved" at bounding box center [341, 235] width 204 height 20
type input "**********"
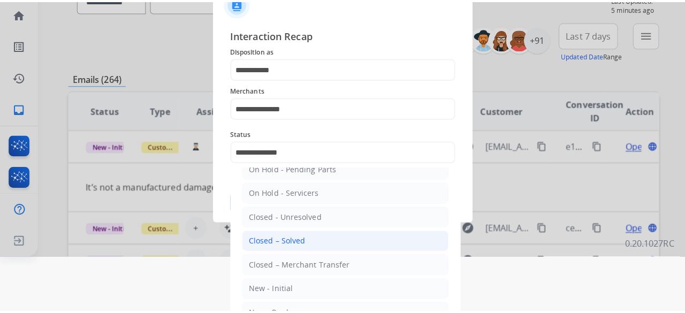
scroll to position [0, 0]
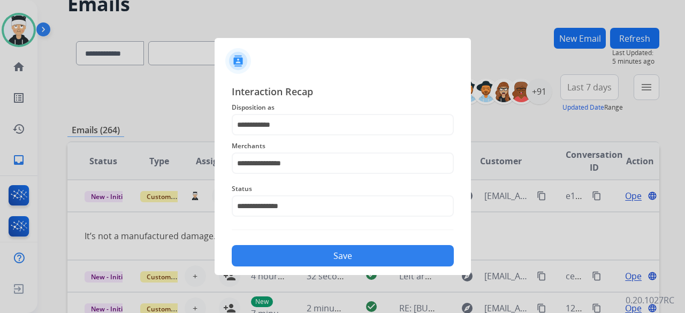
click at [328, 258] on button "Save" at bounding box center [343, 255] width 222 height 21
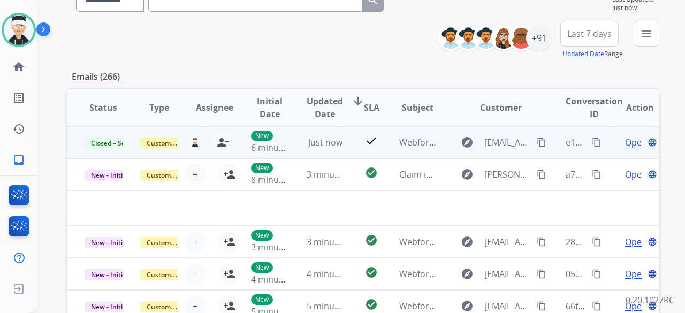
click at [592, 144] on mat-icon "content_copy" at bounding box center [597, 143] width 10 height 10
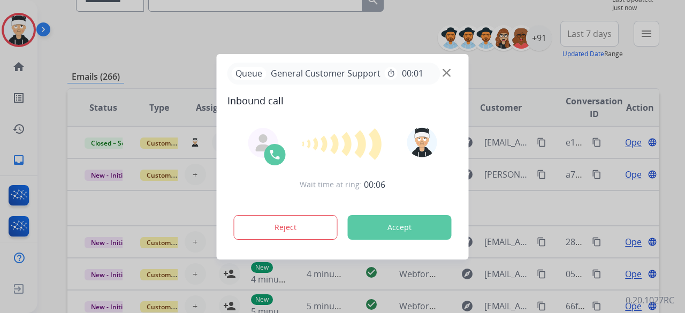
click at [134, 42] on div at bounding box center [342, 156] width 685 height 313
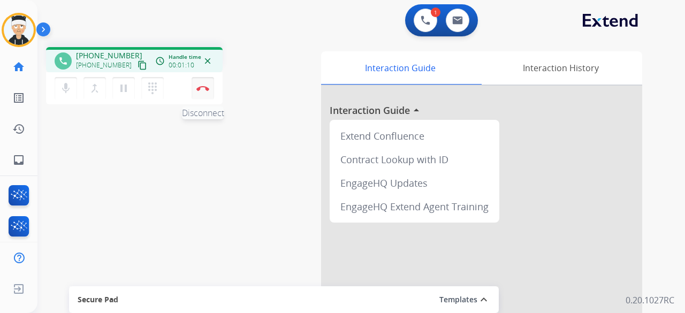
click at [200, 90] on img at bounding box center [202, 88] width 13 height 5
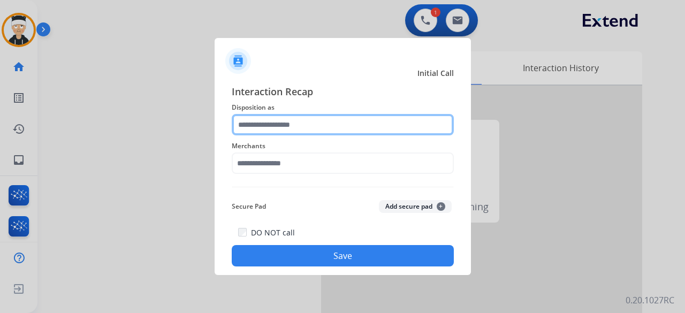
click at [301, 119] on input "text" at bounding box center [343, 124] width 222 height 21
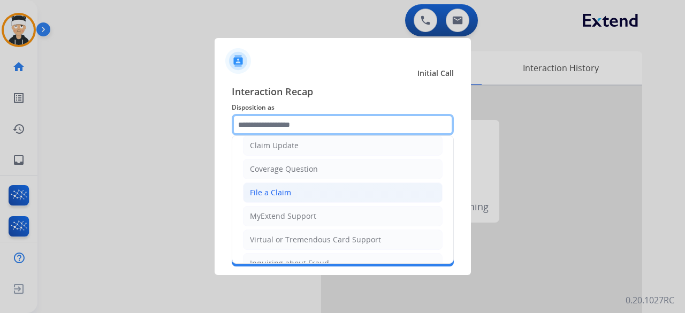
scroll to position [2, 0]
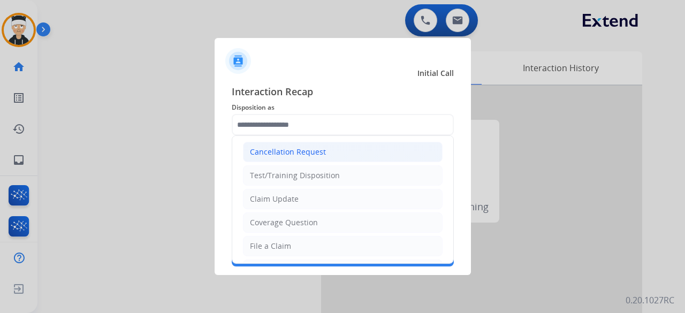
click at [331, 151] on li "Cancellation Request" at bounding box center [343, 152] width 200 height 20
type input "**********"
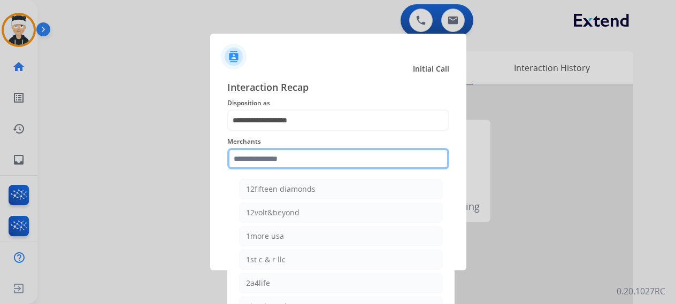
click at [312, 165] on input "text" at bounding box center [338, 158] width 222 height 21
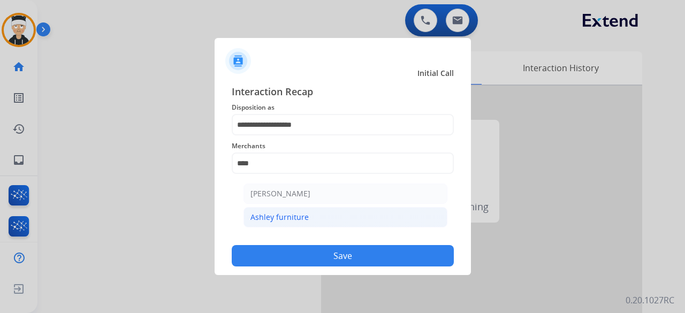
click at [305, 219] on div "Ashley furniture" at bounding box center [279, 217] width 58 height 11
type input "**********"
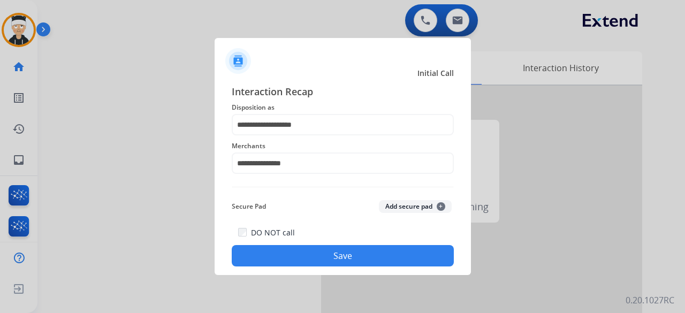
click at [331, 264] on button "Save" at bounding box center [343, 255] width 222 height 21
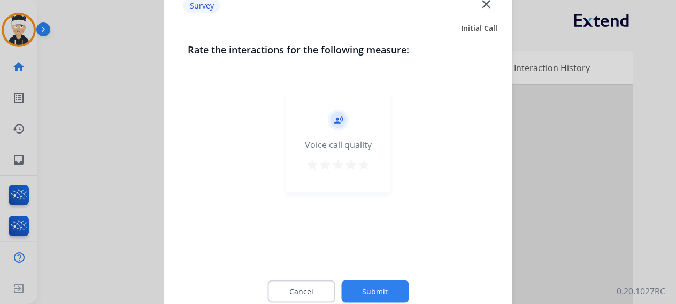
click at [366, 163] on mat-icon "star" at bounding box center [363, 164] width 13 height 13
click at [366, 287] on button "Submit" at bounding box center [374, 291] width 67 height 22
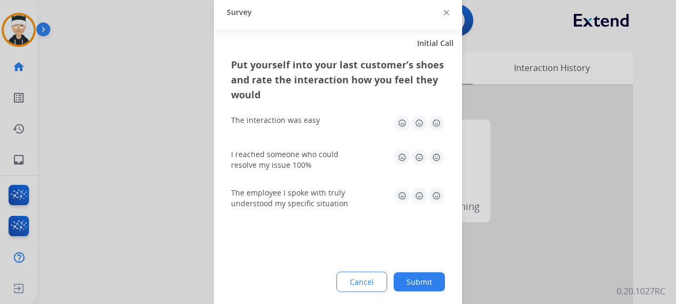
click at [442, 128] on img at bounding box center [436, 122] width 17 height 17
click at [434, 158] on img at bounding box center [436, 157] width 17 height 17
click at [437, 202] on img at bounding box center [436, 195] width 17 height 17
click at [423, 280] on button "Submit" at bounding box center [419, 281] width 51 height 19
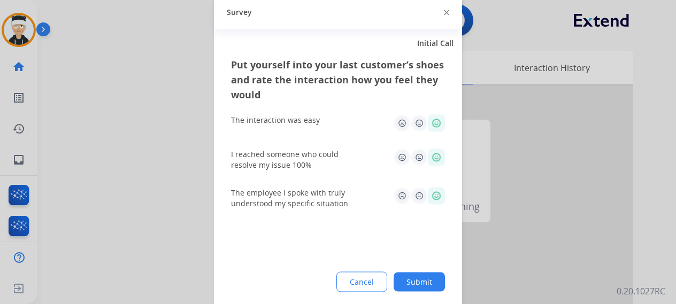
click at [422, 280] on div at bounding box center [472, 285] width 321 height 399
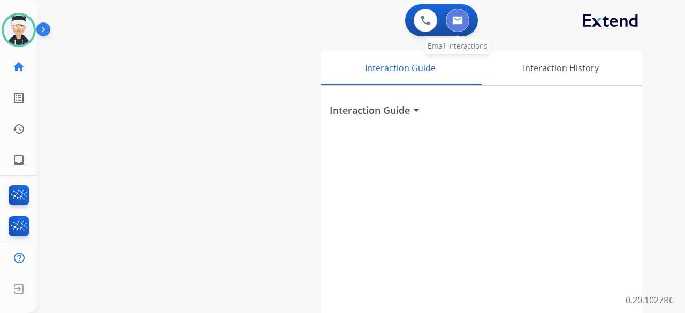
click at [453, 29] on button at bounding box center [458, 21] width 24 height 24
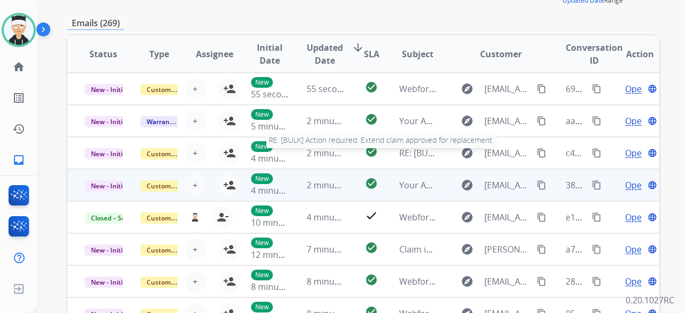
scroll to position [1, 0]
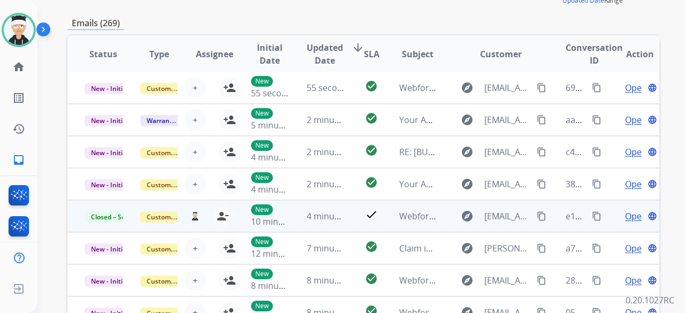
click at [592, 217] on mat-icon "content_copy" at bounding box center [597, 216] width 10 height 10
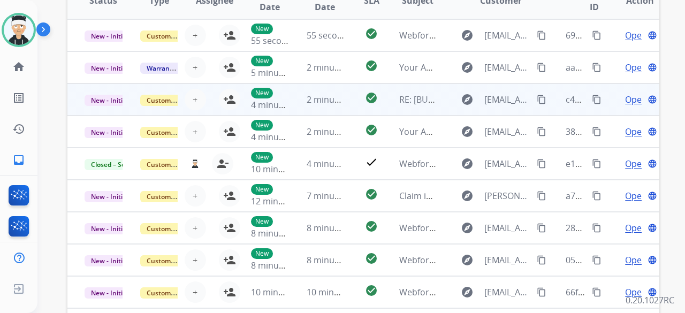
scroll to position [161, 0]
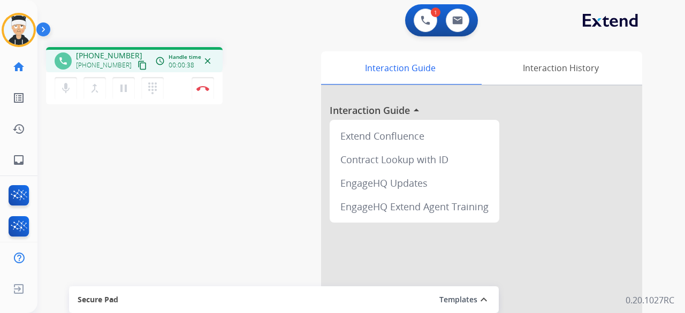
click at [138, 64] on mat-icon "content_copy" at bounding box center [143, 65] width 10 height 10
click at [13, 159] on mat-icon "inbox" at bounding box center [18, 160] width 13 height 13
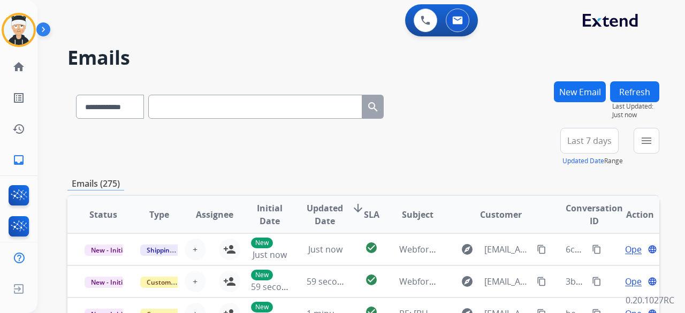
click at [253, 118] on input "text" at bounding box center [255, 107] width 214 height 24
paste input "**********"
type input "**********"
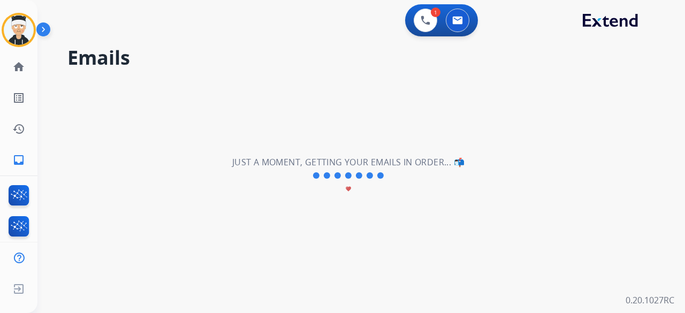
click at [306, 84] on div "**********" at bounding box center [348, 176] width 622 height 274
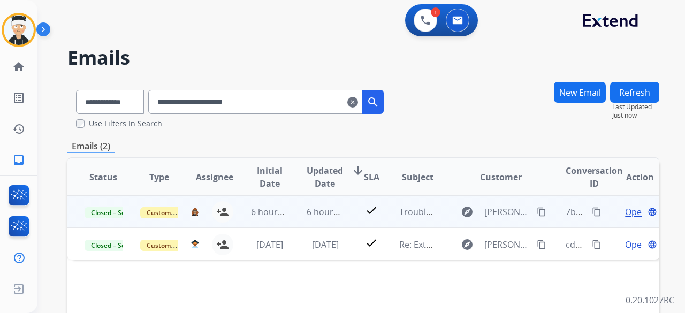
click at [625, 208] on span "Open" at bounding box center [636, 211] width 22 height 13
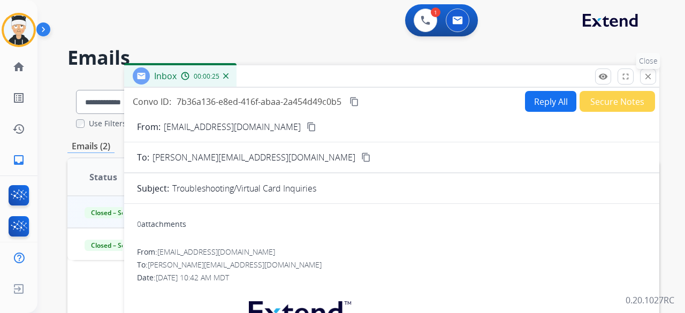
click at [645, 77] on mat-icon "close" at bounding box center [648, 77] width 10 height 10
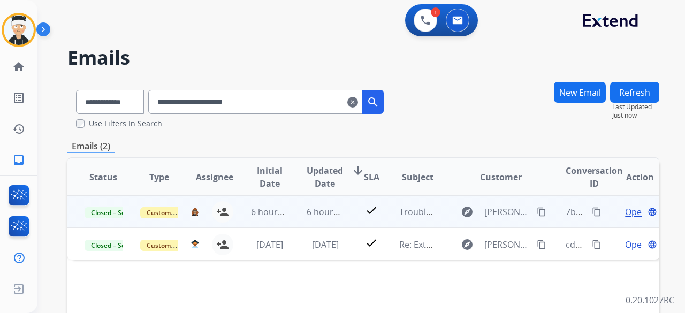
click at [629, 213] on span "Open" at bounding box center [636, 211] width 22 height 13
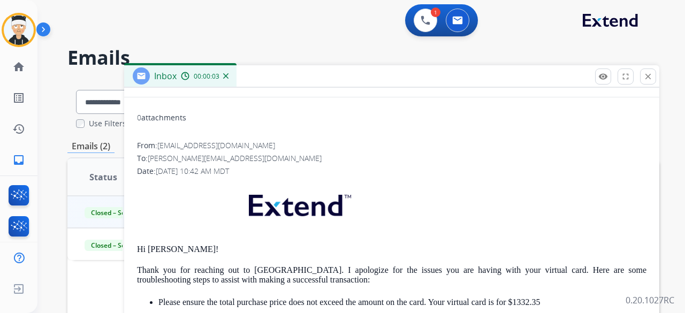
scroll to position [107, 0]
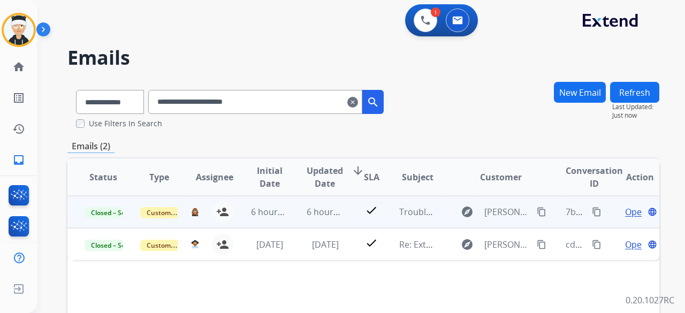
drag, startPoint x: 326, startPoint y: 81, endPoint x: 387, endPoint y: 338, distance: 263.8
click at [387, 312] on html "**********" at bounding box center [342, 156] width 685 height 313
click at [422, 22] on img at bounding box center [426, 21] width 10 height 10
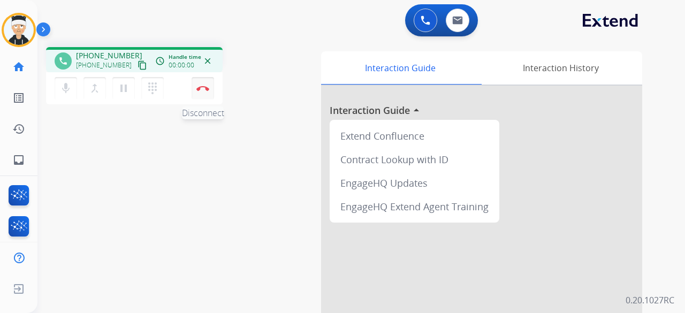
click at [213, 91] on button "Disconnect" at bounding box center [203, 88] width 22 height 22
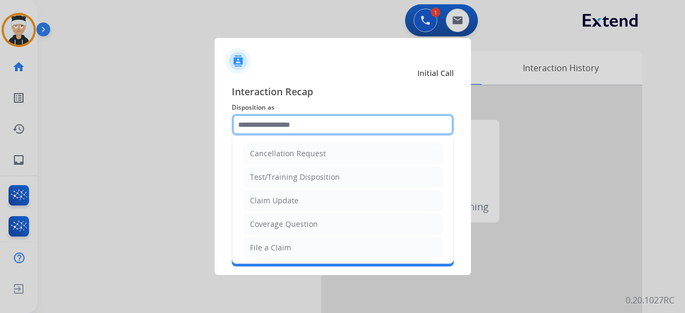
click at [338, 129] on input "text" at bounding box center [343, 124] width 222 height 21
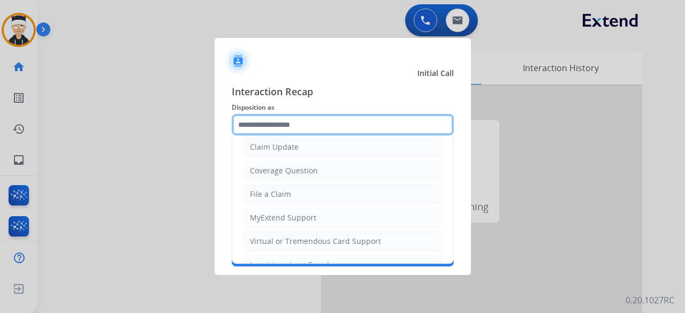
scroll to position [162, 0]
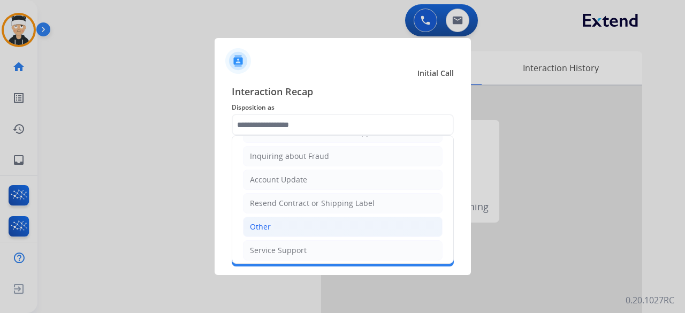
click at [307, 222] on li "Other" at bounding box center [343, 227] width 200 height 20
type input "*****"
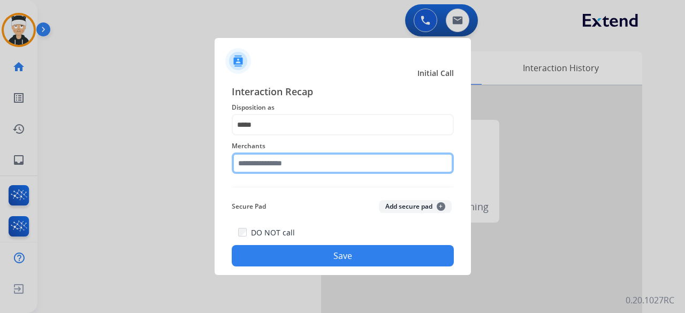
click at [319, 159] on input "text" at bounding box center [343, 162] width 222 height 21
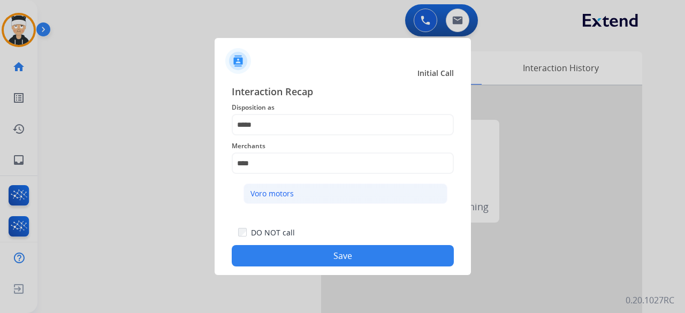
click at [285, 194] on div "Voro motors" at bounding box center [271, 193] width 43 height 11
type input "**********"
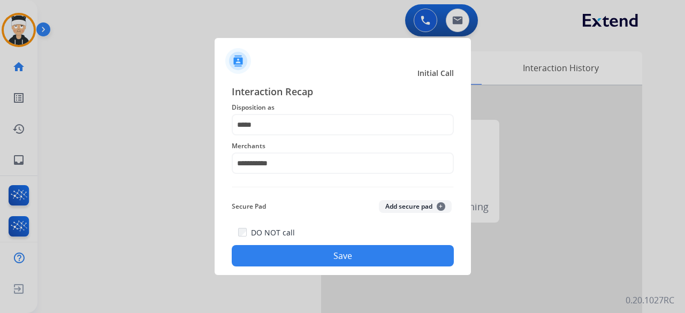
click at [327, 258] on button "Save" at bounding box center [343, 255] width 222 height 21
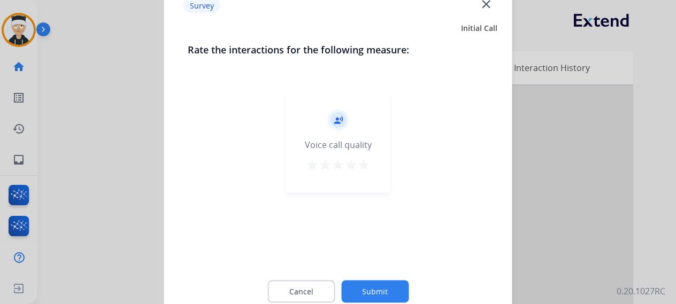
click at [354, 165] on mat-icon "star" at bounding box center [351, 164] width 13 height 13
click at [363, 166] on mat-icon "star" at bounding box center [363, 164] width 13 height 13
click at [379, 291] on button "Submit" at bounding box center [374, 291] width 67 height 22
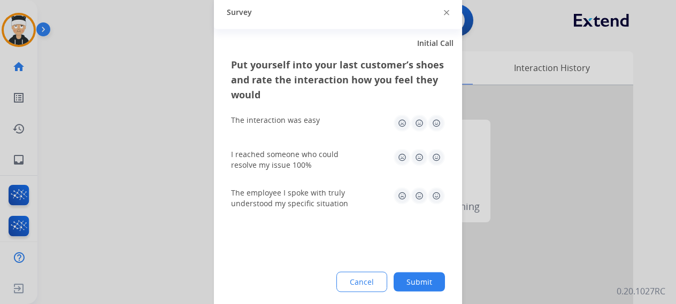
click at [436, 124] on img at bounding box center [436, 122] width 17 height 17
drag, startPoint x: 438, startPoint y: 151, endPoint x: 439, endPoint y: 171, distance: 19.3
click at [438, 152] on img at bounding box center [436, 157] width 17 height 17
click at [438, 196] on img at bounding box center [436, 195] width 17 height 17
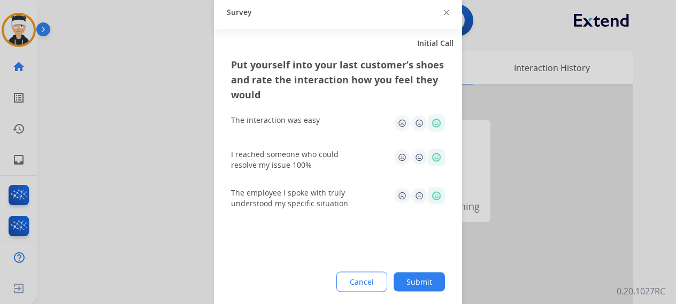
click at [434, 282] on button "Submit" at bounding box center [419, 281] width 51 height 19
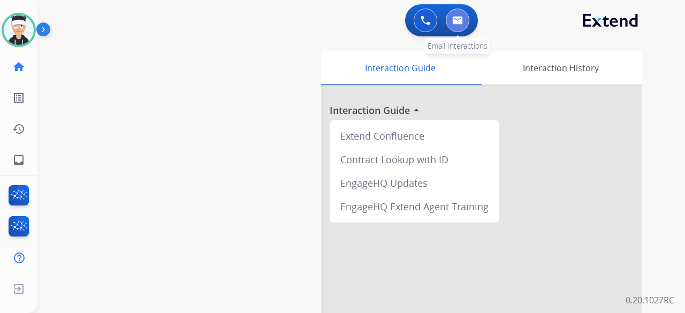
click at [458, 19] on img at bounding box center [457, 20] width 11 height 9
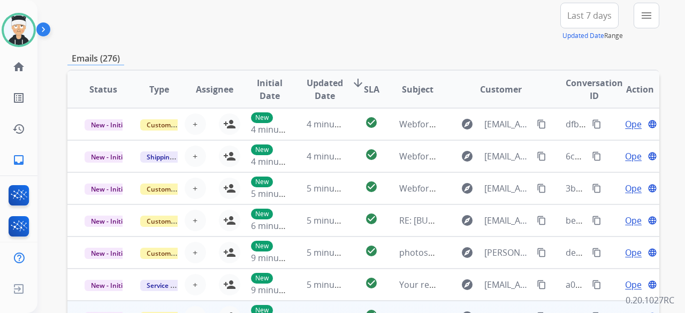
scroll to position [295, 0]
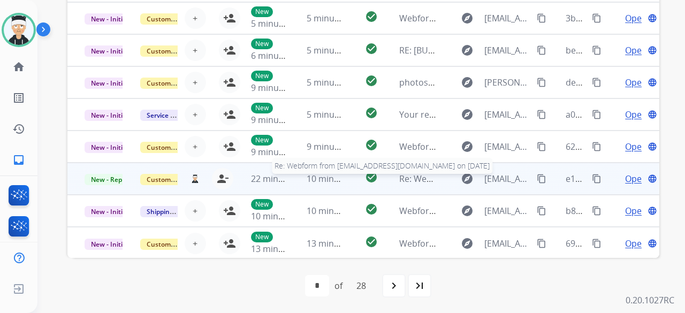
click at [417, 178] on span "Re: Webform from [EMAIL_ADDRESS][DOMAIN_NAME] on [DATE]" at bounding box center [527, 179] width 257 height 12
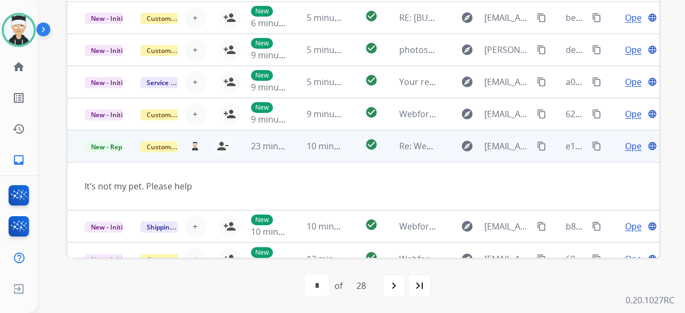
scroll to position [49, 0]
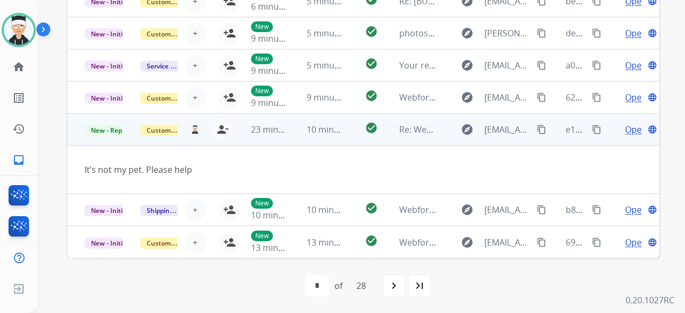
click at [629, 129] on span "Open" at bounding box center [636, 129] width 22 height 13
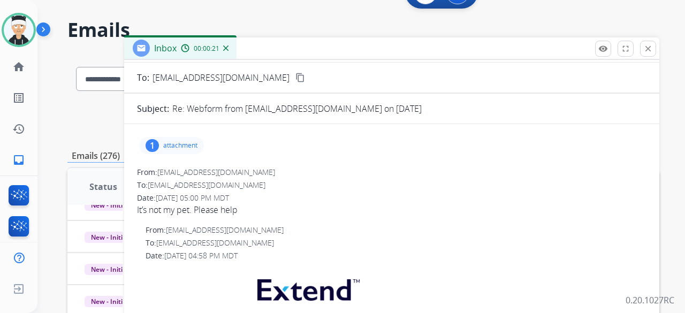
scroll to position [0, 0]
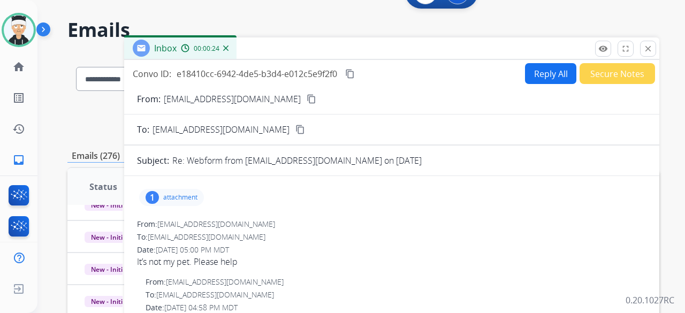
click at [307, 98] on mat-icon "content_copy" at bounding box center [312, 99] width 10 height 10
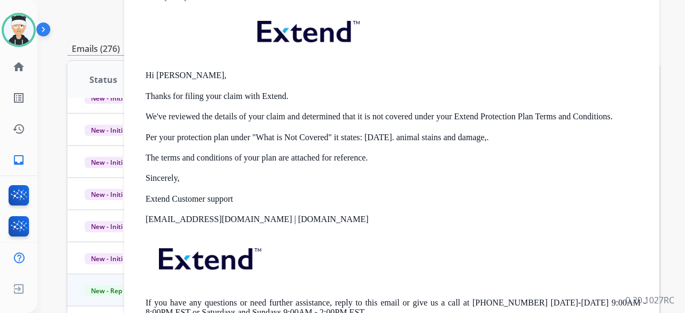
scroll to position [153, 0]
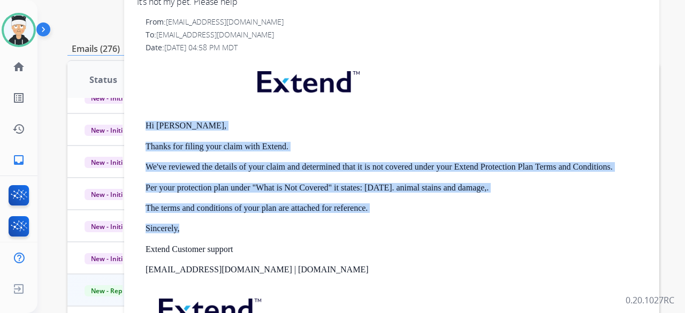
drag, startPoint x: 143, startPoint y: 121, endPoint x: 375, endPoint y: 225, distance: 253.9
click at [375, 225] on div "From: [EMAIL_ADDRESS][DOMAIN_NAME] To: [EMAIL_ADDRESS][DOMAIN_NAME] Date: [DATE…" at bounding box center [391, 201] width 509 height 369
copy div "Hi [PERSON_NAME], Thanks for filing your claim with Extend. We've reviewed the …"
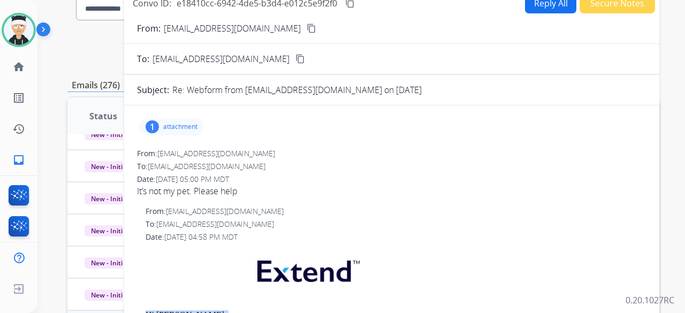
scroll to position [81, 0]
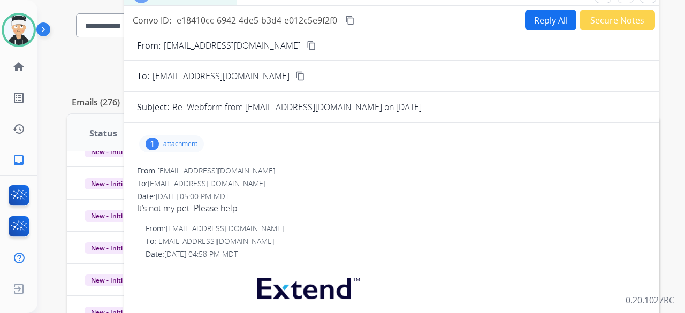
click at [544, 20] on button "Reply All" at bounding box center [550, 20] width 51 height 21
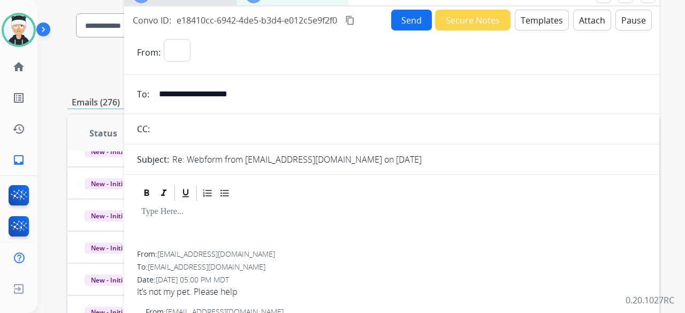
select select "**********"
click at [531, 25] on button "Templates" at bounding box center [542, 20] width 54 height 21
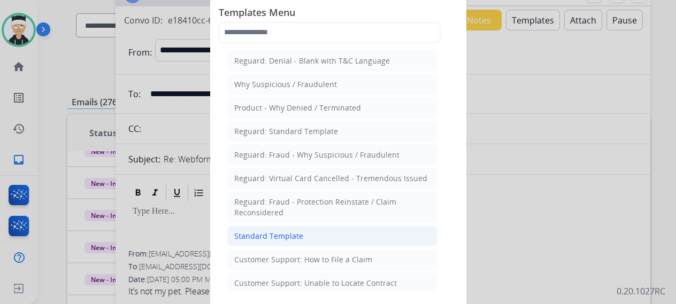
click at [294, 231] on div "Standard Template" at bounding box center [268, 236] width 69 height 11
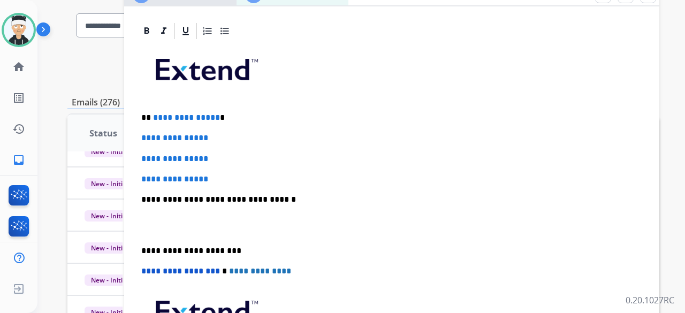
scroll to position [268, 0]
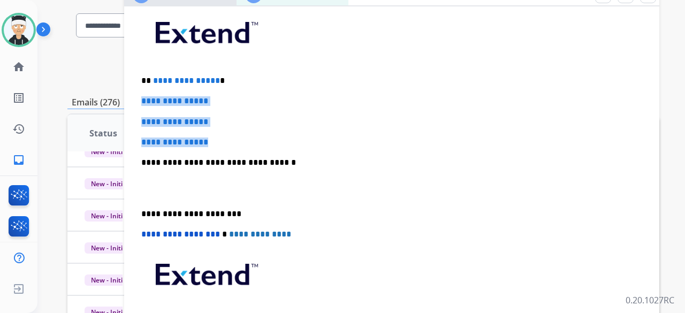
drag, startPoint x: 219, startPoint y: 143, endPoint x: 139, endPoint y: 98, distance: 92.2
click at [139, 98] on div "**********" at bounding box center [391, 188] width 509 height 368
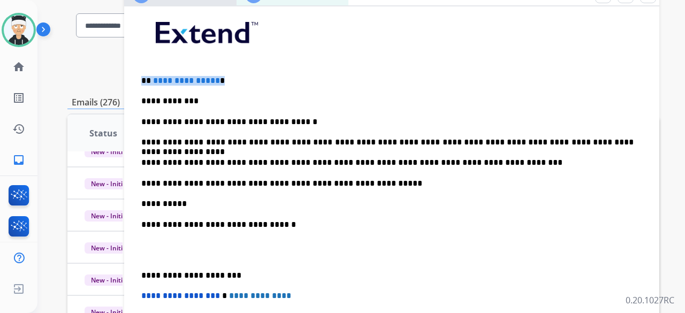
drag, startPoint x: 224, startPoint y: 80, endPoint x: 134, endPoint y: 71, distance: 90.8
click at [140, 98] on div "**********" at bounding box center [391, 219] width 509 height 430
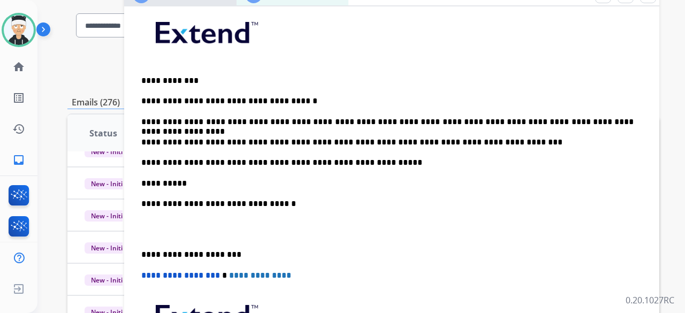
click at [297, 99] on p "**********" at bounding box center [387, 101] width 492 height 10
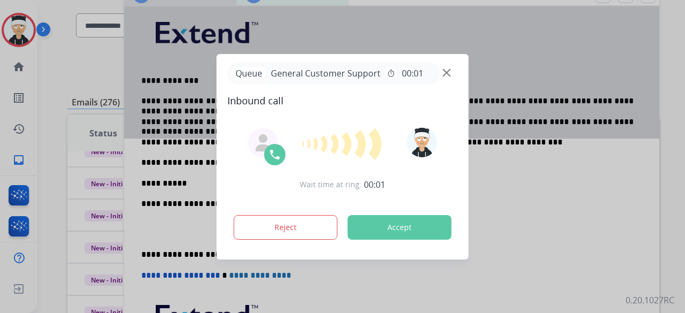
click at [548, 235] on div at bounding box center [342, 156] width 685 height 313
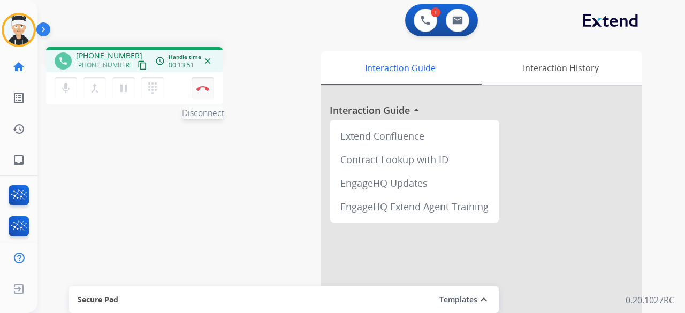
click at [209, 83] on button "Disconnect" at bounding box center [203, 88] width 22 height 22
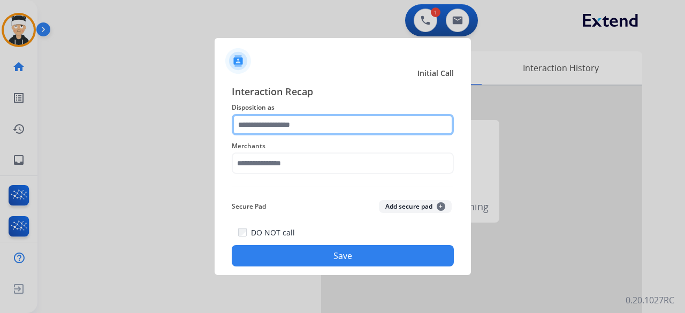
click at [294, 125] on input "text" at bounding box center [343, 124] width 222 height 21
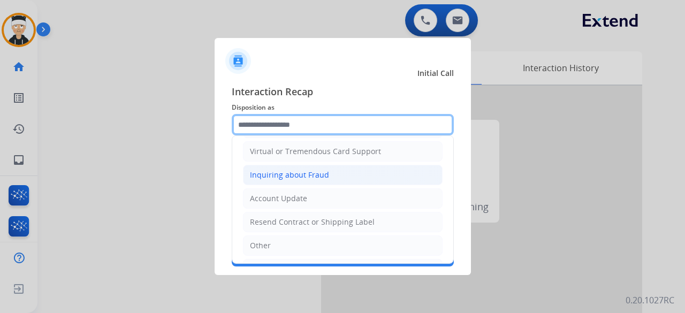
scroll to position [162, 0]
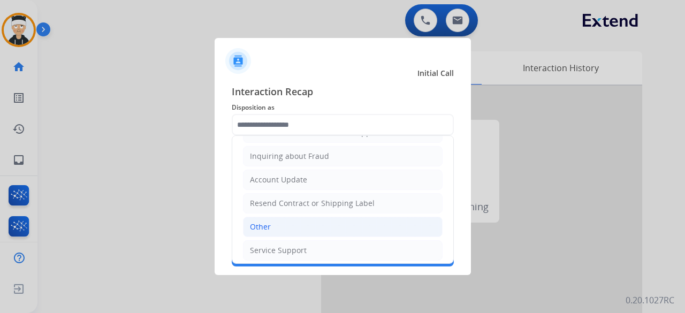
click at [307, 217] on li "Other" at bounding box center [343, 227] width 200 height 20
type input "*****"
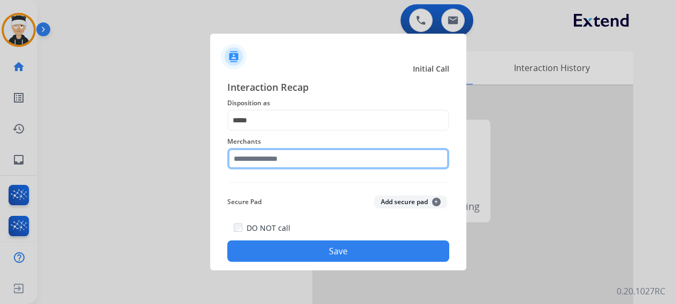
click at [295, 165] on input "text" at bounding box center [338, 158] width 222 height 21
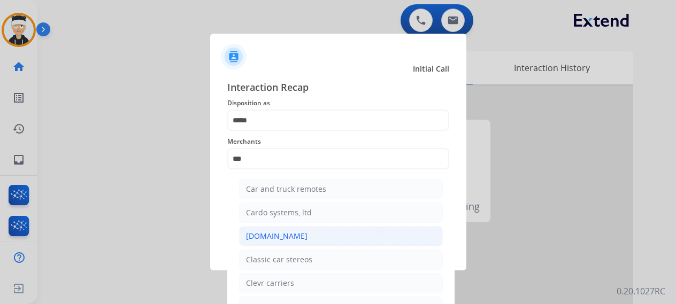
click at [274, 235] on div "[DOMAIN_NAME]" at bounding box center [277, 236] width 62 height 11
type input "**********"
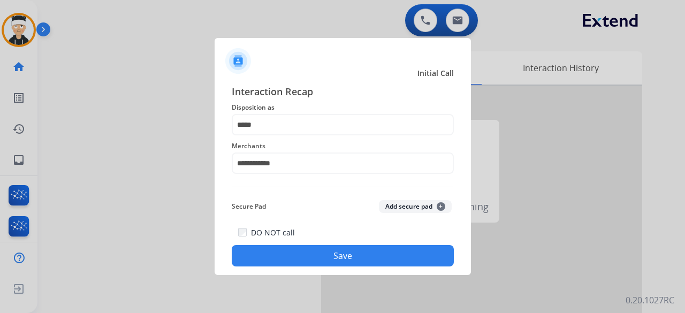
click at [299, 253] on button "Save" at bounding box center [343, 255] width 222 height 21
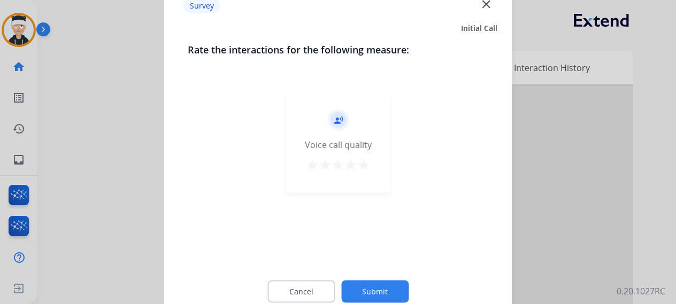
click at [365, 164] on mat-icon "star" at bounding box center [363, 164] width 13 height 13
click at [371, 294] on button "Submit" at bounding box center [374, 291] width 67 height 22
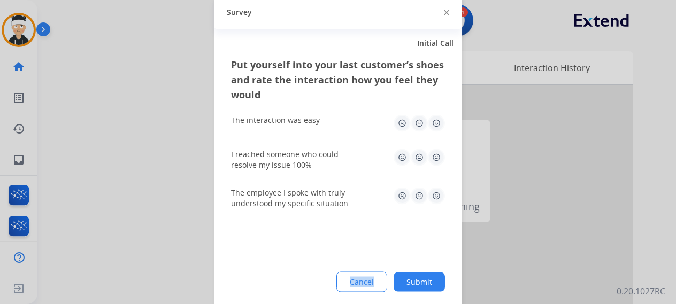
click at [371, 294] on div "Put yourself into your last customer’s shoes and rate the interaction how you f…" at bounding box center [338, 183] width 248 height 253
click at [438, 123] on img at bounding box center [436, 122] width 17 height 17
click at [435, 154] on img at bounding box center [436, 157] width 17 height 17
click at [437, 193] on img at bounding box center [436, 195] width 17 height 17
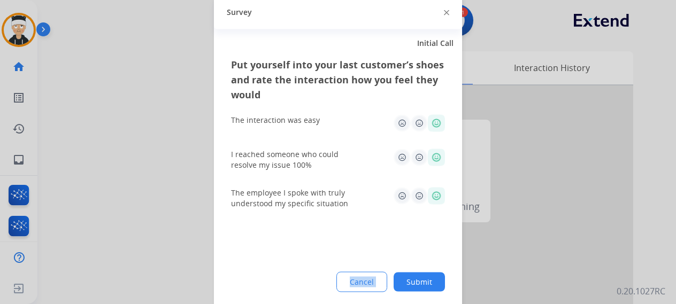
click at [426, 287] on button "Submit" at bounding box center [419, 281] width 51 height 19
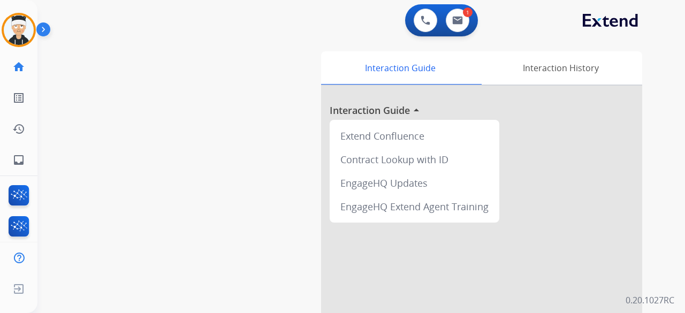
click at [242, 144] on div "swap_horiz Break voice bridge close_fullscreen Connect 3-Way Call merge_type Se…" at bounding box center [348, 262] width 622 height 446
click at [461, 21] on img at bounding box center [457, 20] width 11 height 9
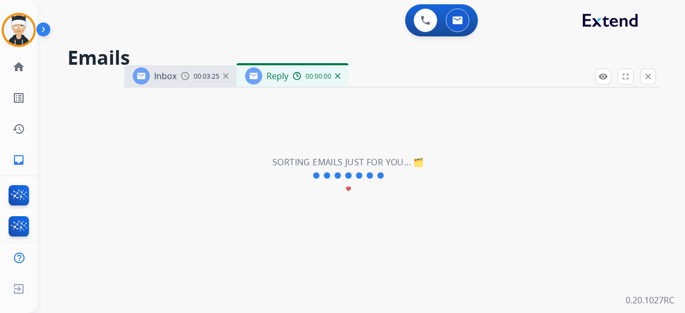
select select "**********"
click at [320, 35] on div "0 Voice Interactions 0 Email Interactions" at bounding box center [354, 21] width 609 height 34
click at [167, 84] on div "Inbox" at bounding box center [155, 75] width 44 height 17
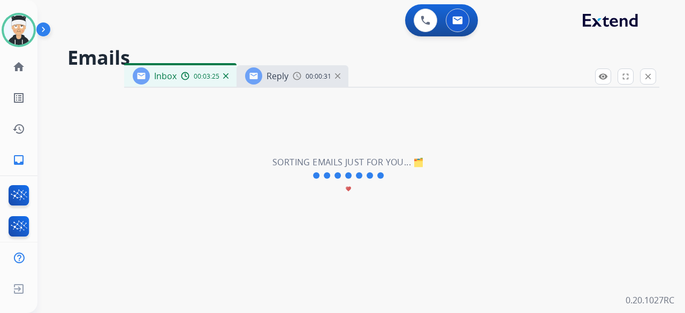
click at [283, 78] on span "Reply" at bounding box center [277, 76] width 22 height 12
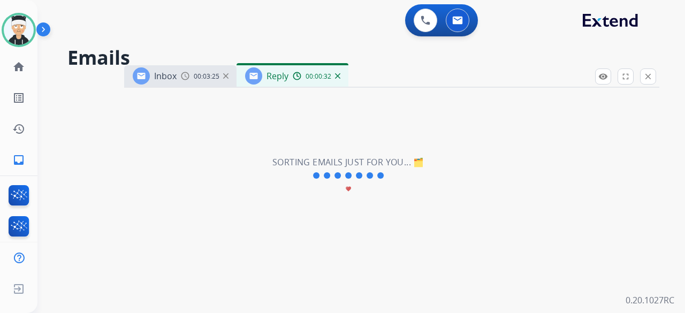
click at [158, 80] on span "Inbox" at bounding box center [165, 76] width 22 height 12
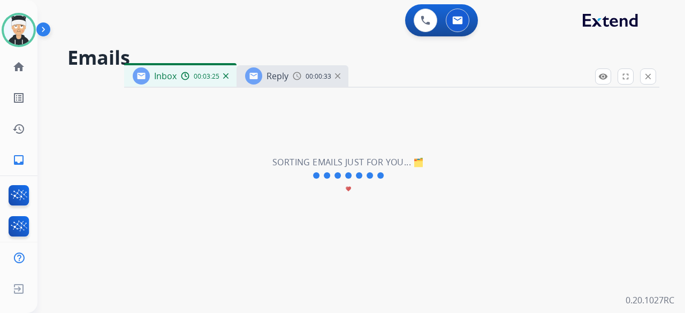
click at [335, 77] on img at bounding box center [337, 75] width 5 height 5
click at [226, 79] on div "00:03:25" at bounding box center [204, 76] width 47 height 10
click at [225, 76] on img at bounding box center [225, 75] width 5 height 5
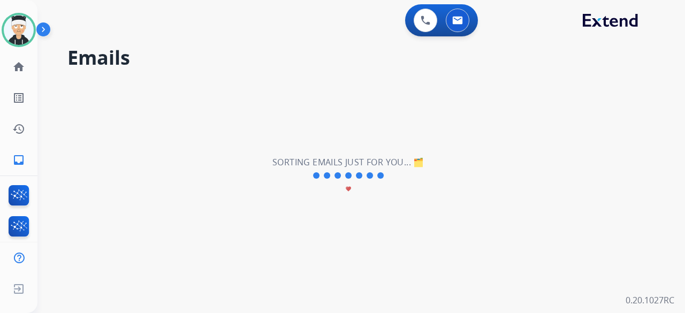
click at [286, 68] on h2 "Emails" at bounding box center [363, 57] width 592 height 21
click at [456, 23] on img at bounding box center [457, 20] width 11 height 9
click at [19, 155] on mat-icon "inbox" at bounding box center [18, 160] width 13 height 13
click at [452, 26] on button at bounding box center [458, 21] width 24 height 24
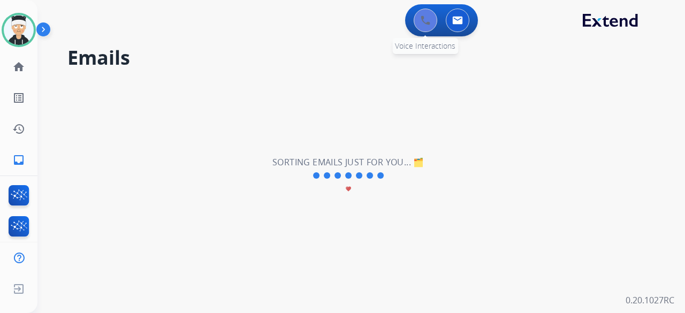
click at [422, 21] on img at bounding box center [426, 21] width 10 height 10
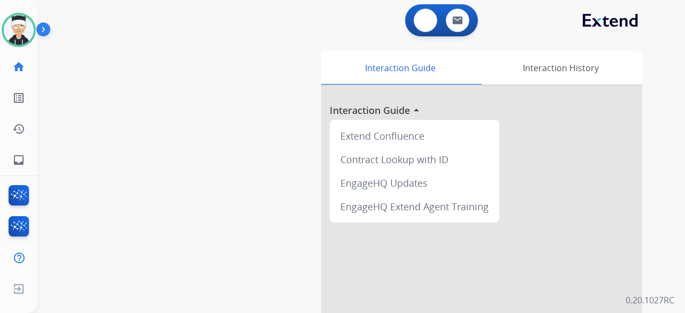
click at [422, 21] on div "0 Voice Interactions 0 Email Interactions" at bounding box center [354, 21] width 609 height 34
click at [464, 21] on button at bounding box center [458, 21] width 24 height 24
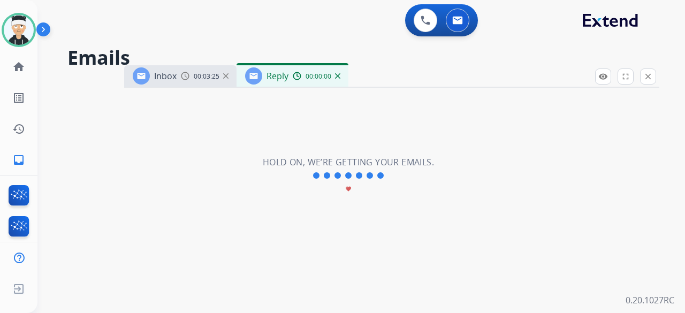
select select "**********"
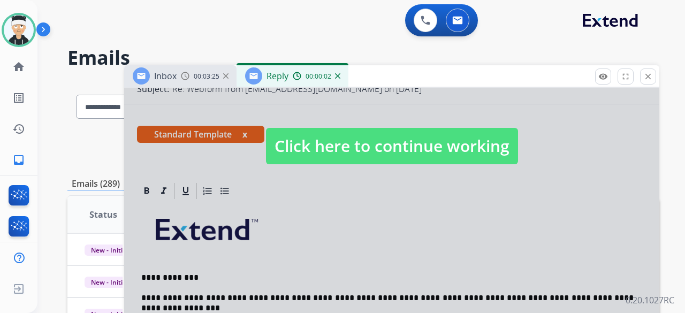
scroll to position [161, 0]
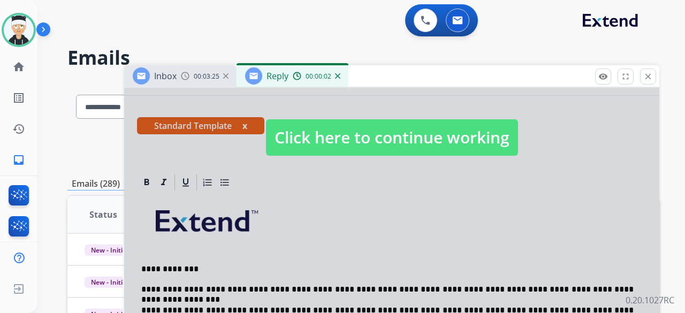
click at [401, 145] on span "Click here to continue working" at bounding box center [392, 137] width 252 height 36
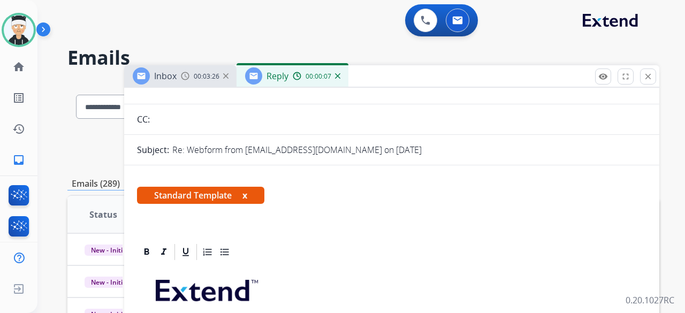
scroll to position [0, 0]
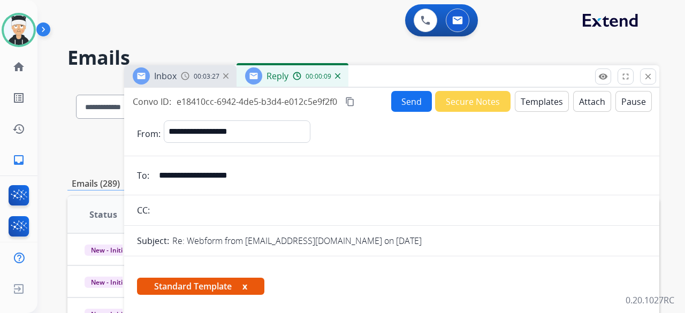
click at [402, 108] on button "Send" at bounding box center [411, 101] width 41 height 21
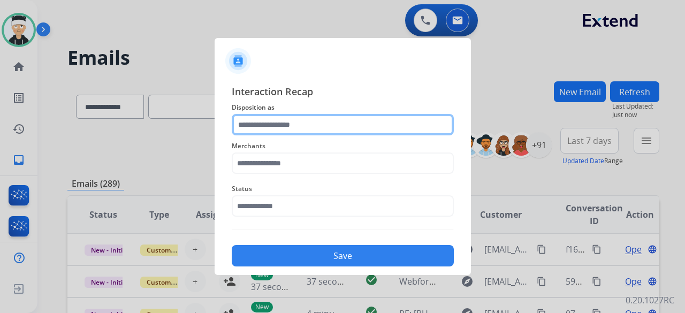
click at [323, 126] on input "text" at bounding box center [343, 124] width 222 height 21
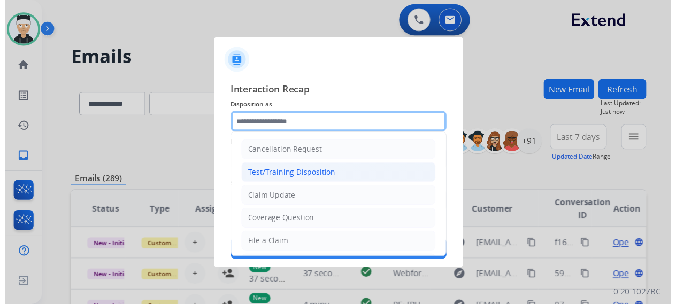
scroll to position [54, 0]
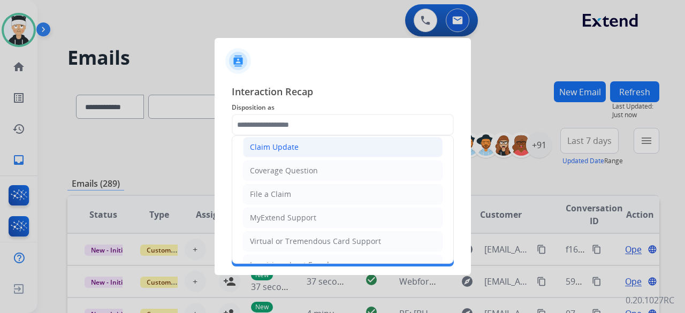
click at [346, 149] on li "Claim Update" at bounding box center [343, 147] width 200 height 20
type input "**********"
click at [346, 149] on span "Merchants" at bounding box center [343, 146] width 222 height 13
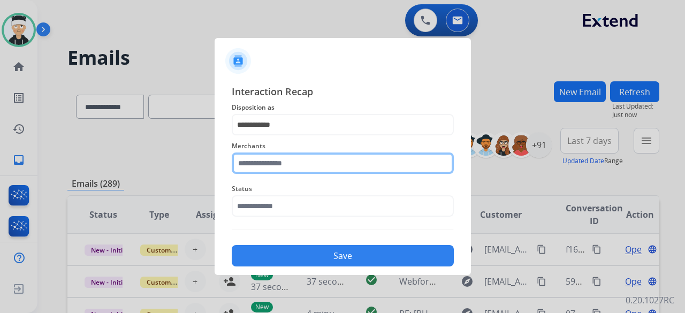
click at [338, 170] on input "text" at bounding box center [343, 162] width 222 height 21
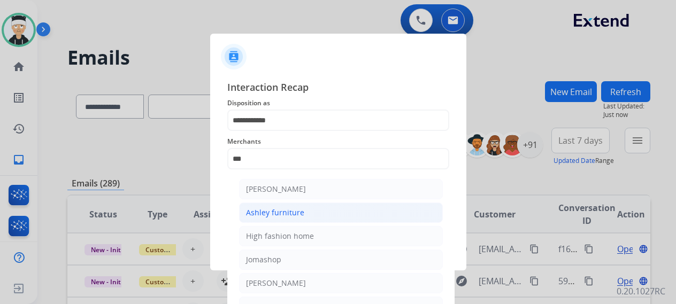
click at [304, 215] on li "Ashley furniture" at bounding box center [341, 213] width 204 height 20
type input "**********"
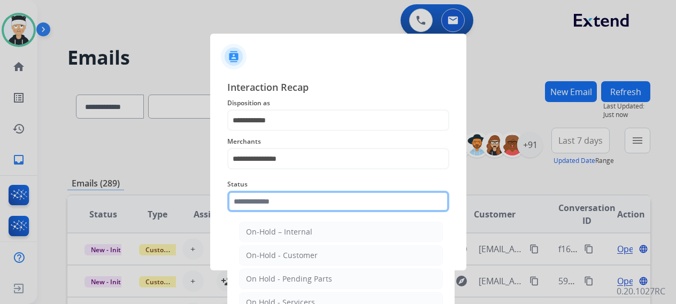
click at [328, 202] on input "text" at bounding box center [338, 201] width 222 height 21
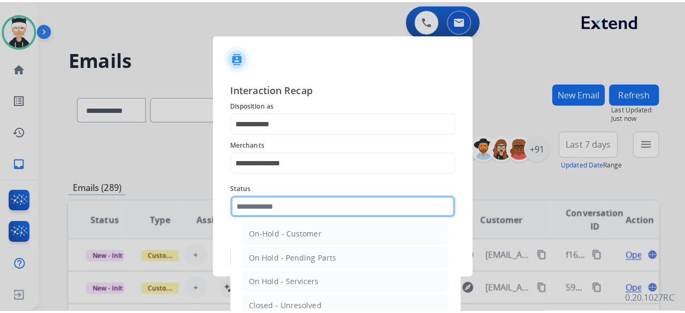
scroll to position [61, 0]
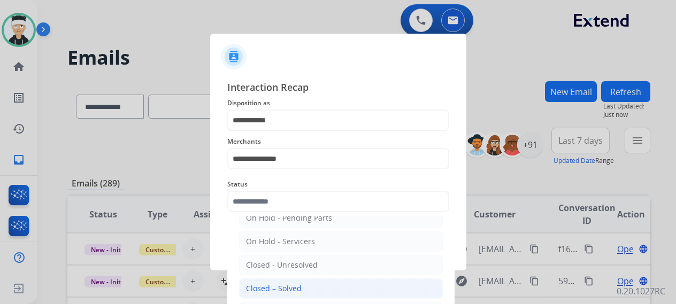
click at [316, 285] on li "Closed – Solved" at bounding box center [341, 289] width 204 height 20
type input "**********"
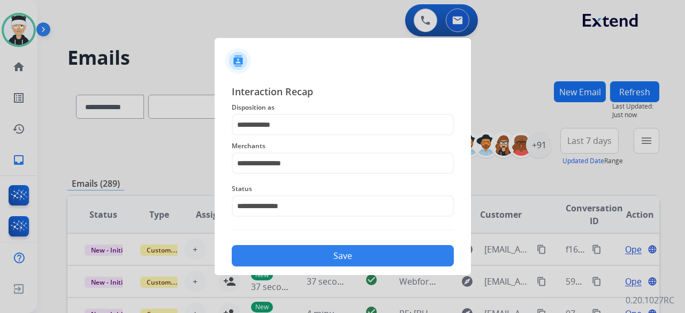
click at [347, 257] on button "Save" at bounding box center [343, 255] width 222 height 21
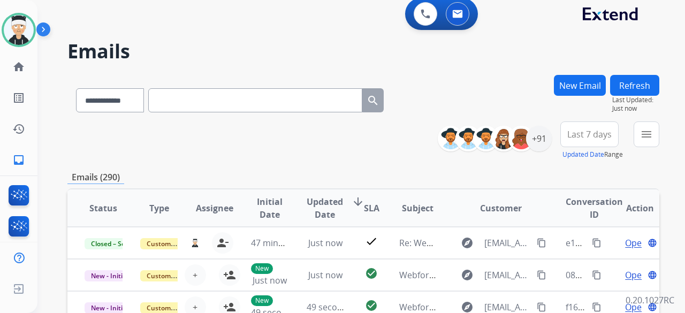
scroll to position [0, 0]
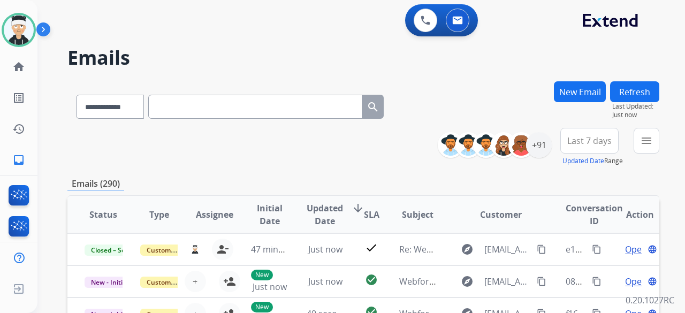
click at [539, 159] on div "**********" at bounding box center [499, 145] width 106 height 34
click at [539, 155] on div "+91" at bounding box center [539, 145] width 26 height 26
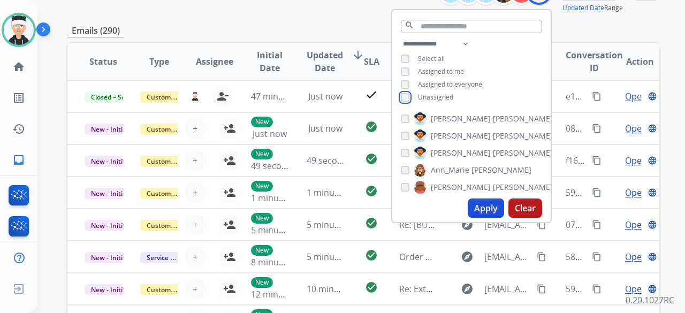
scroll to position [161, 0]
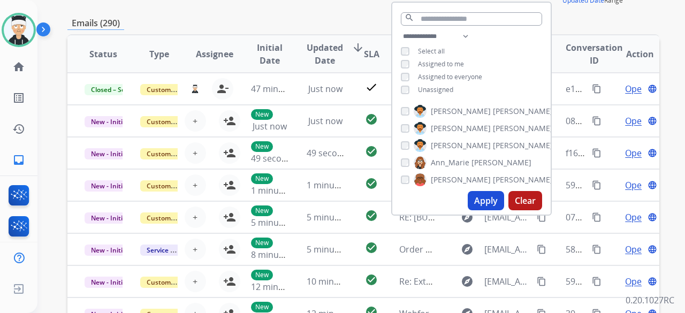
click at [473, 203] on button "Apply" at bounding box center [486, 200] width 36 height 19
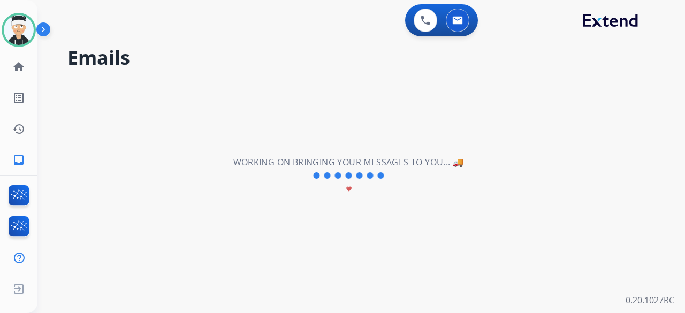
click at [473, 203] on div "**********" at bounding box center [348, 176] width 622 height 274
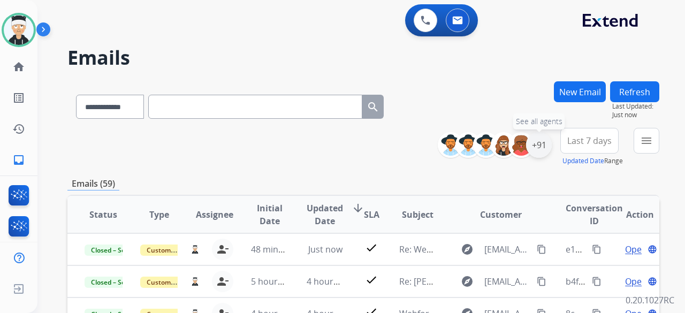
click at [540, 140] on div "+91" at bounding box center [539, 145] width 26 height 26
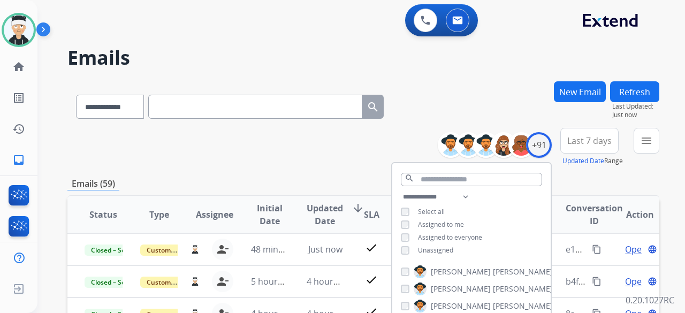
click at [340, 157] on div "**********" at bounding box center [363, 147] width 592 height 39
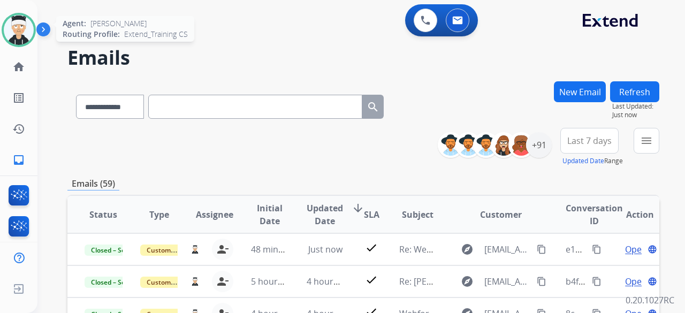
click at [19, 34] on img at bounding box center [19, 30] width 30 height 30
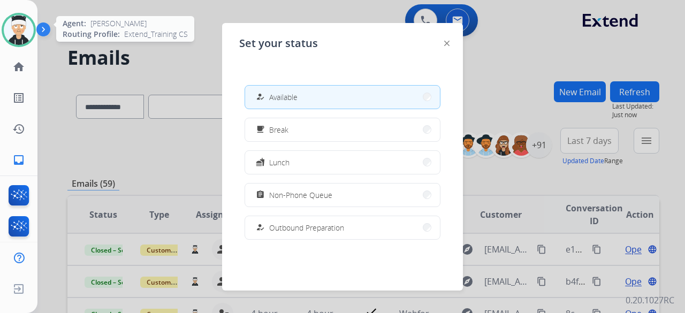
click at [19, 34] on img at bounding box center [19, 30] width 30 height 30
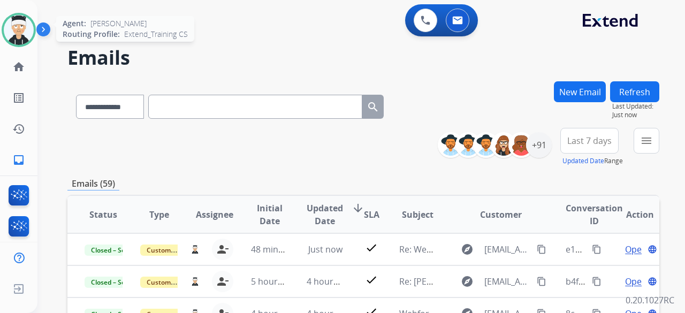
click at [26, 22] on img at bounding box center [19, 30] width 30 height 30
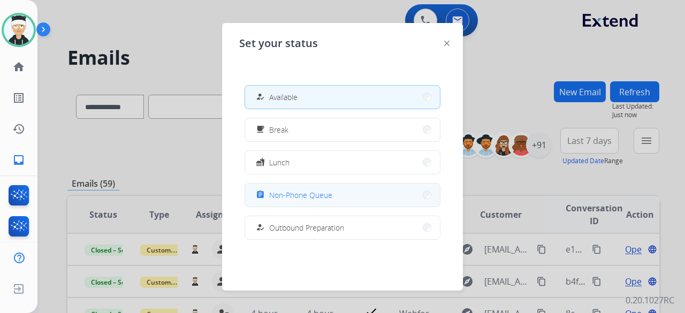
click at [323, 199] on span "Non-Phone Queue" at bounding box center [300, 194] width 63 height 11
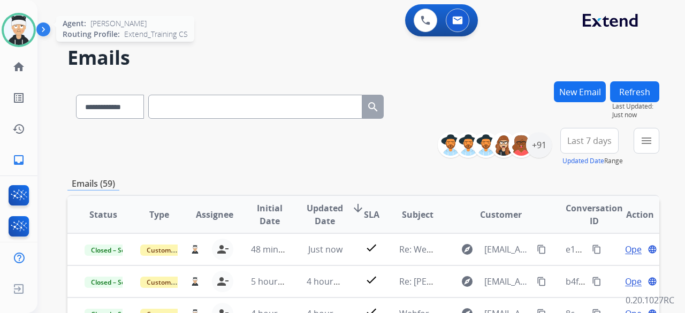
click at [16, 31] on img at bounding box center [19, 30] width 30 height 30
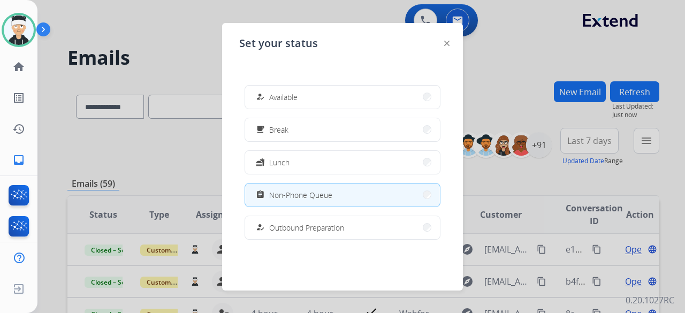
click at [165, 52] on div at bounding box center [342, 156] width 685 height 313
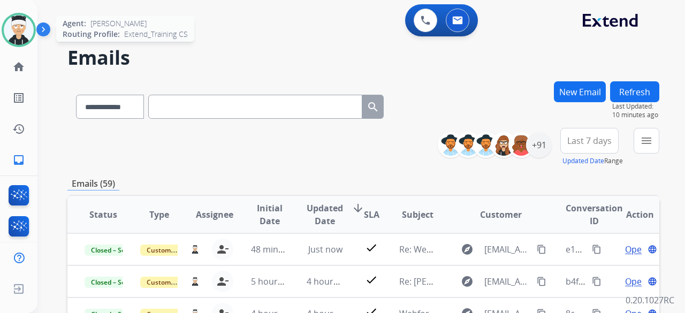
click at [19, 28] on img at bounding box center [19, 30] width 30 height 30
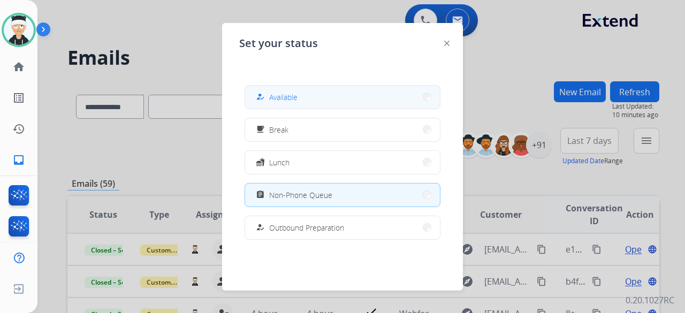
click at [322, 99] on button "how_to_reg Available" at bounding box center [342, 97] width 195 height 23
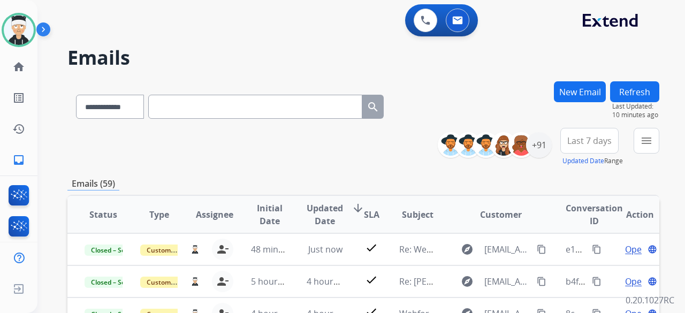
click at [226, 57] on h2 "Emails" at bounding box center [363, 57] width 592 height 21
click at [25, 35] on img at bounding box center [19, 30] width 30 height 30
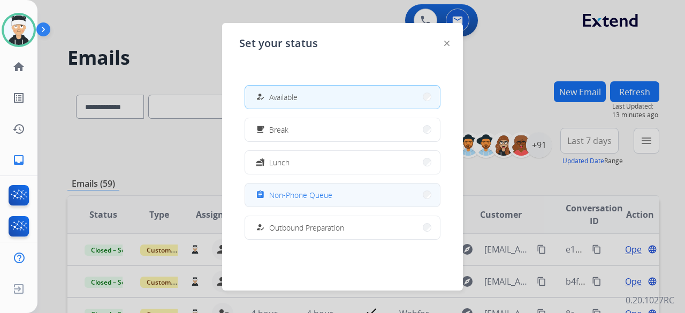
click at [337, 201] on button "assignment Non-Phone Queue" at bounding box center [342, 195] width 195 height 23
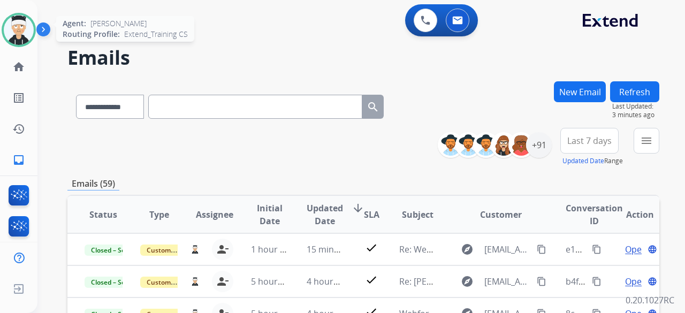
click at [22, 23] on img at bounding box center [19, 30] width 30 height 30
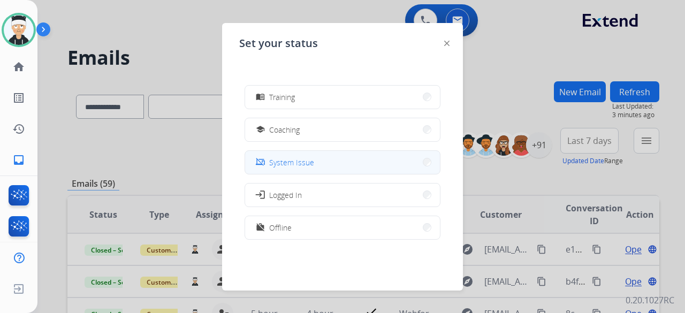
scroll to position [202, 0]
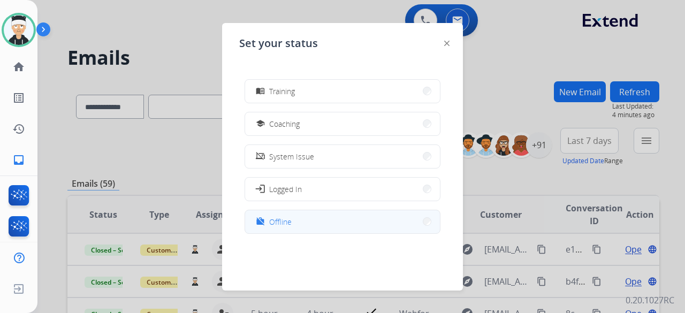
click at [316, 223] on button "work_off Offline" at bounding box center [342, 221] width 195 height 23
